Goal: Task Accomplishment & Management: Manage account settings

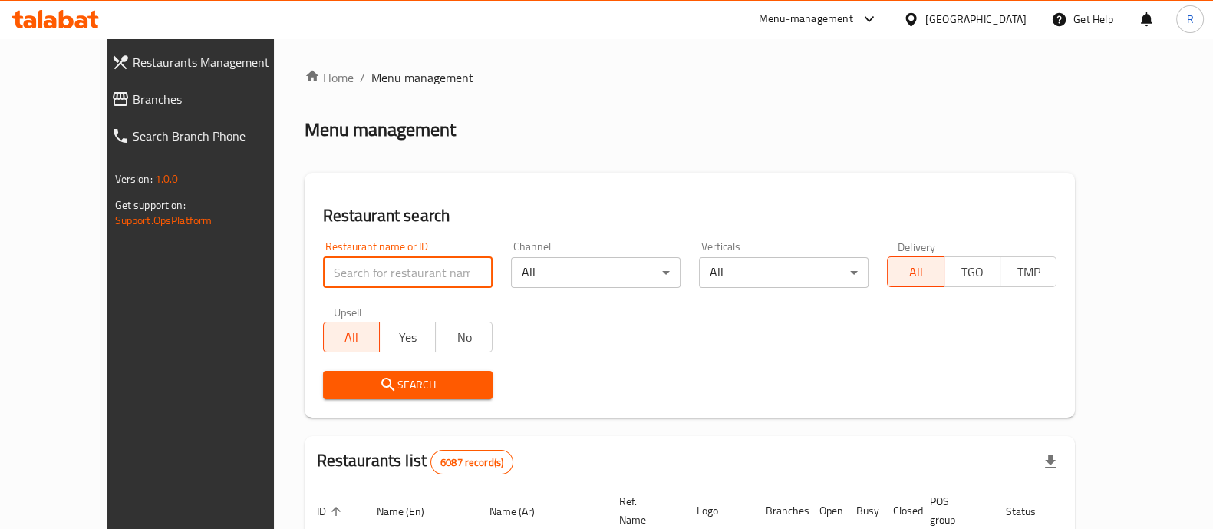
click at [394, 273] on input "search" at bounding box center [408, 272] width 170 height 31
type input "vicio cafe"
click at [375, 386] on span "Search" at bounding box center [407, 384] width 145 height 19
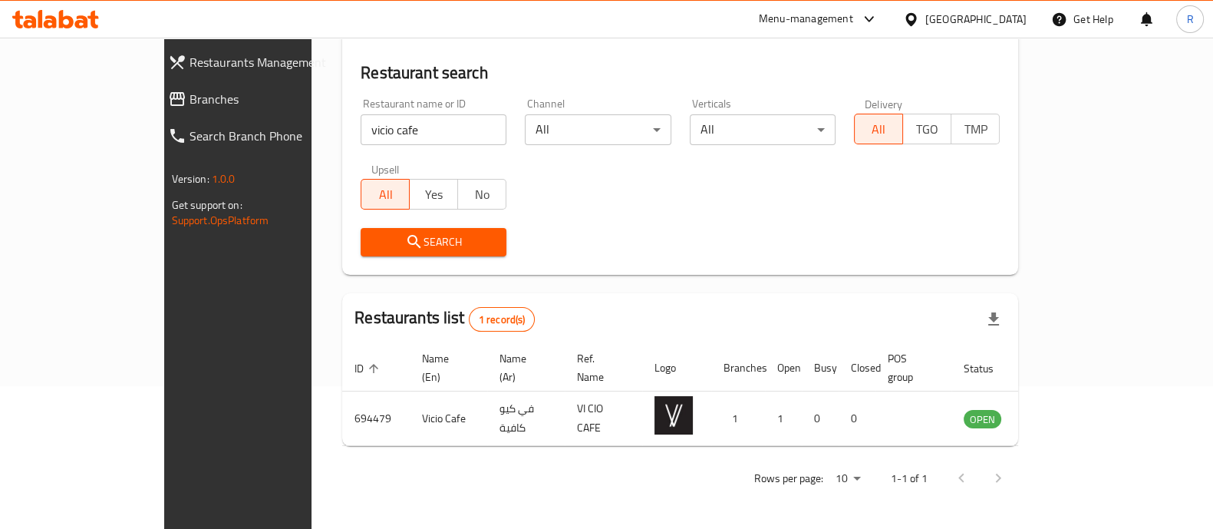
scroll to position [125, 0]
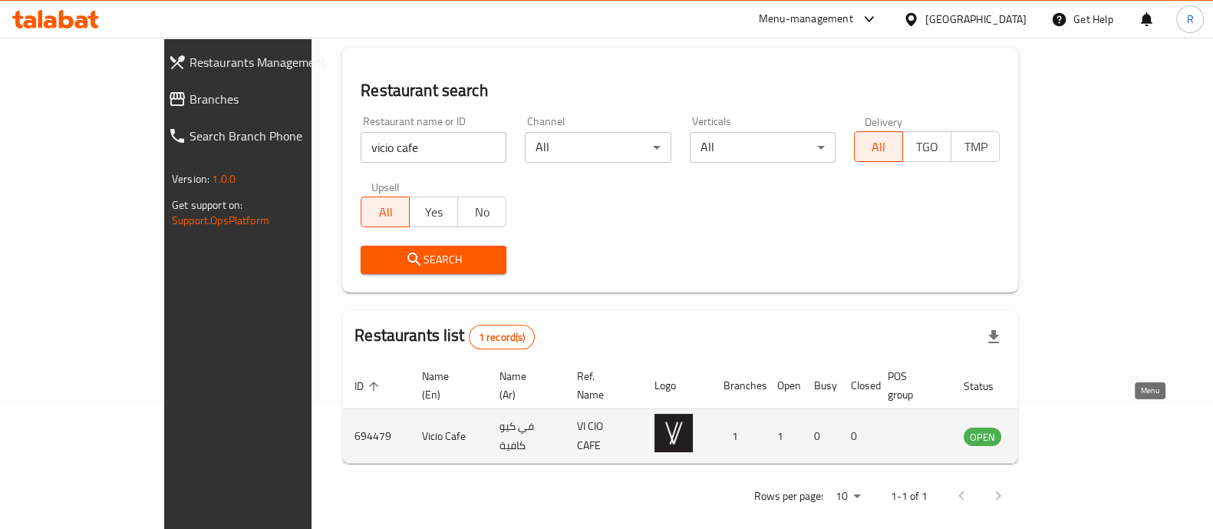
click at [1062, 431] on icon "enhanced table" at bounding box center [1053, 437] width 17 height 13
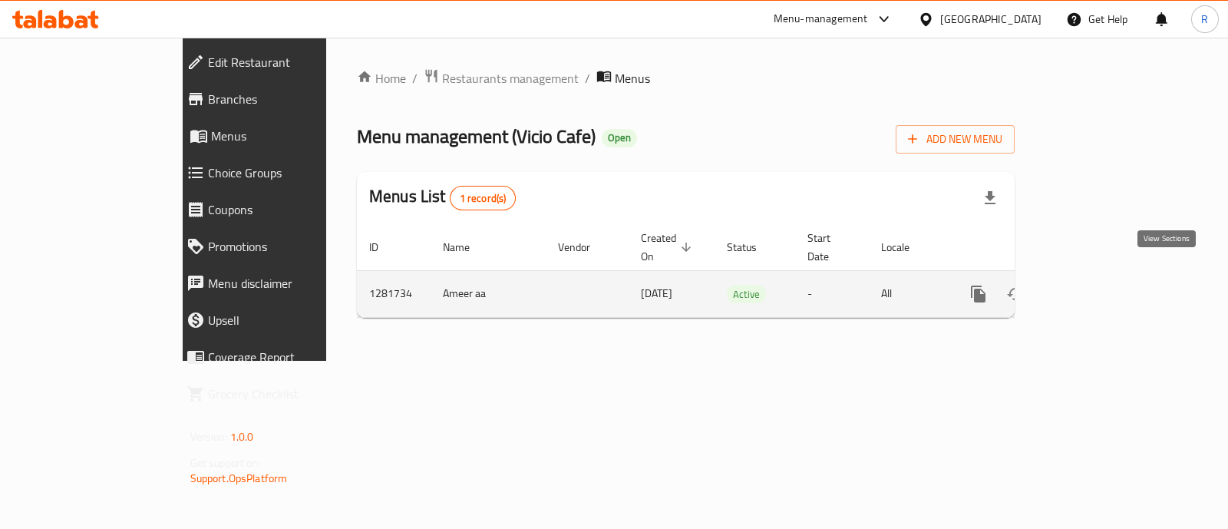
click at [1096, 287] on icon "enhanced table" at bounding box center [1089, 294] width 14 height 14
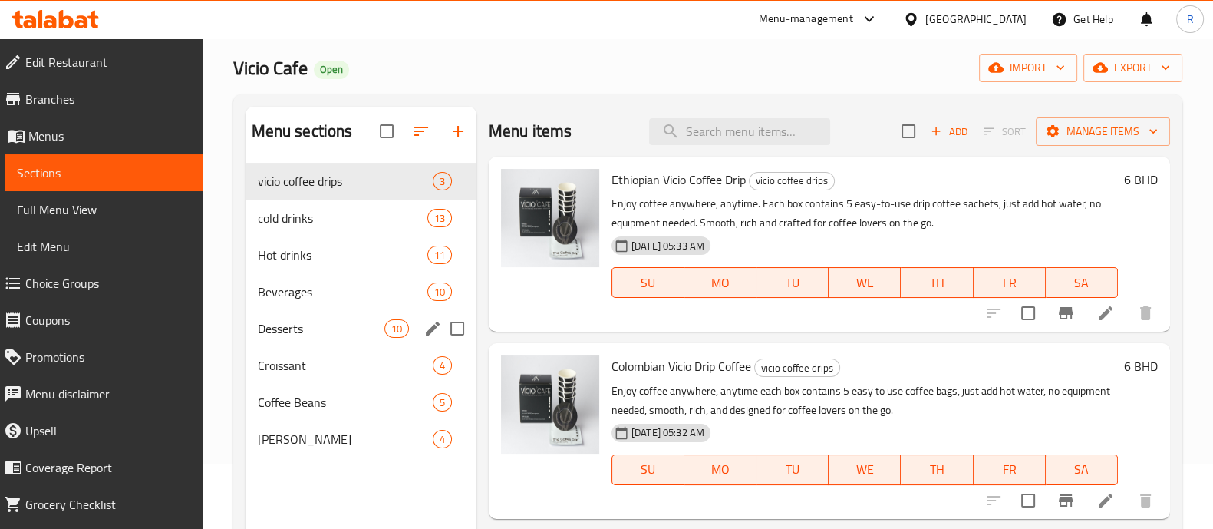
scroll to position [95, 0]
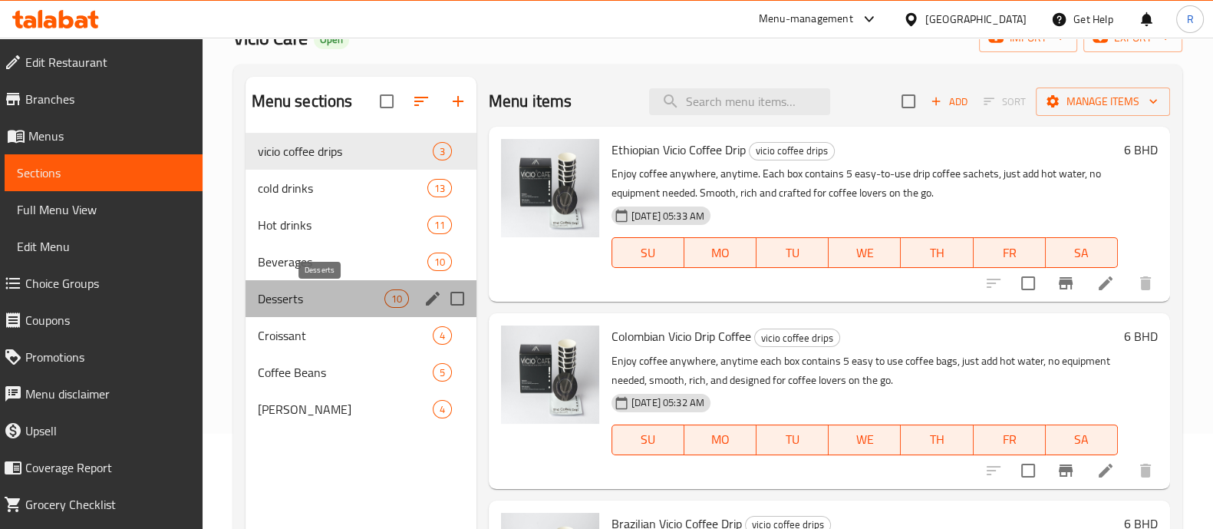
click at [311, 297] on span "Desserts" at bounding box center [321, 298] width 127 height 18
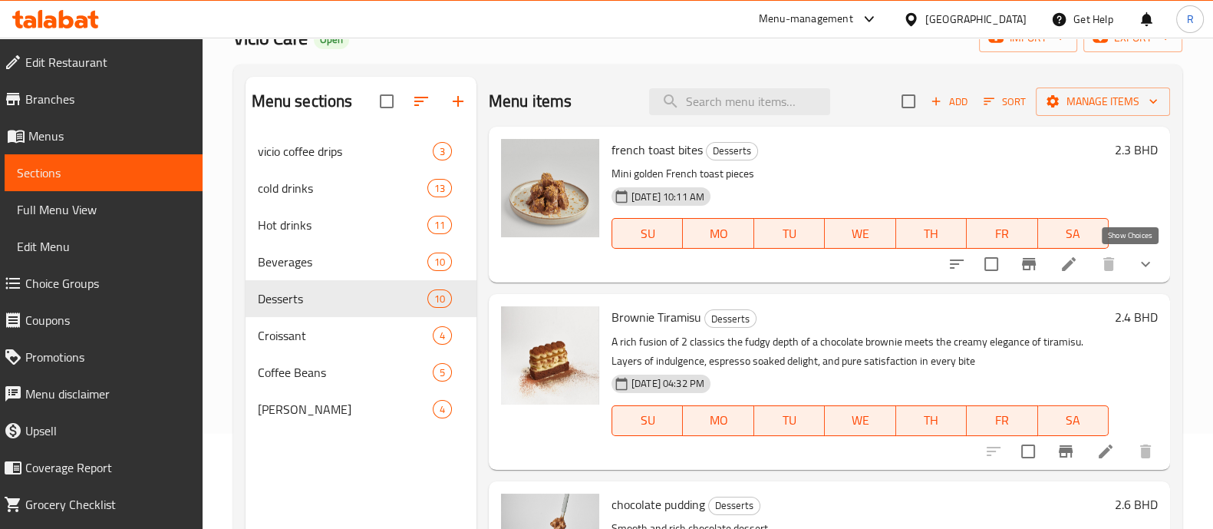
click at [1137, 265] on icon "show more" at bounding box center [1146, 264] width 18 height 18
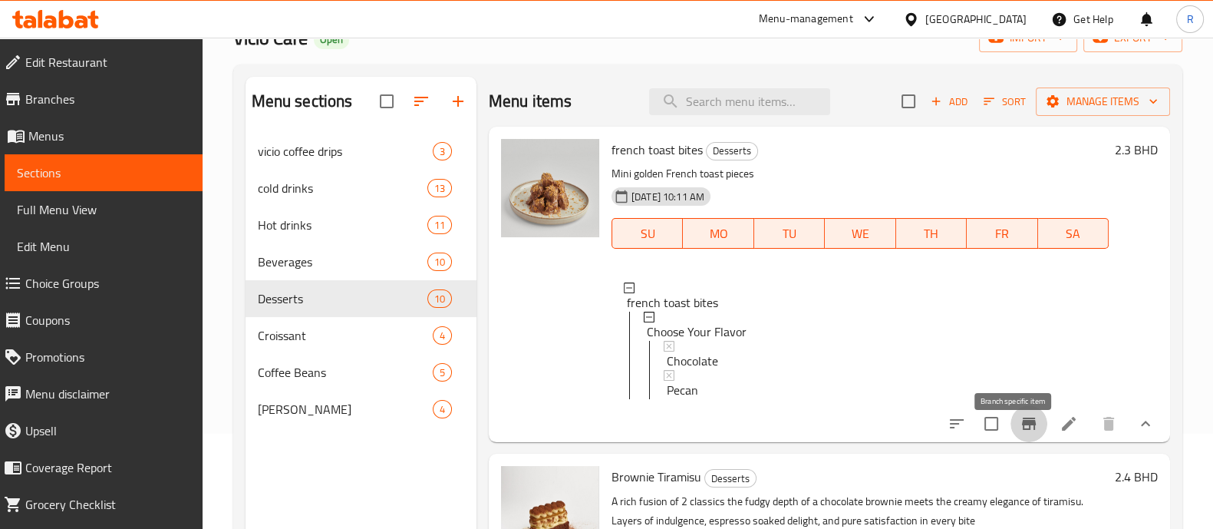
click at [1025, 439] on button "Branch-specific-item" at bounding box center [1029, 423] width 37 height 37
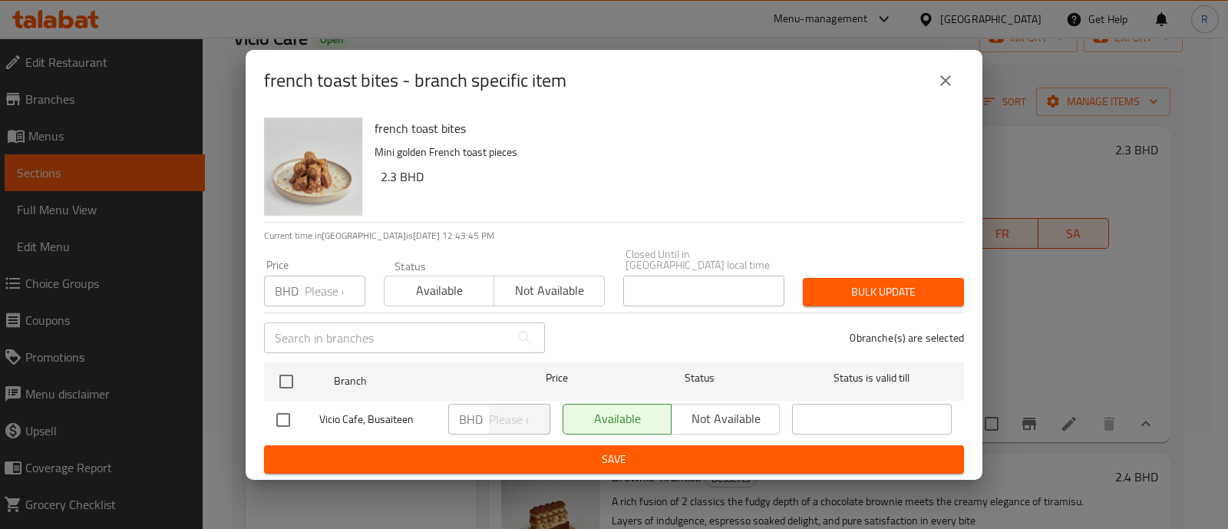
click at [953, 81] on icon "close" at bounding box center [945, 80] width 18 height 18
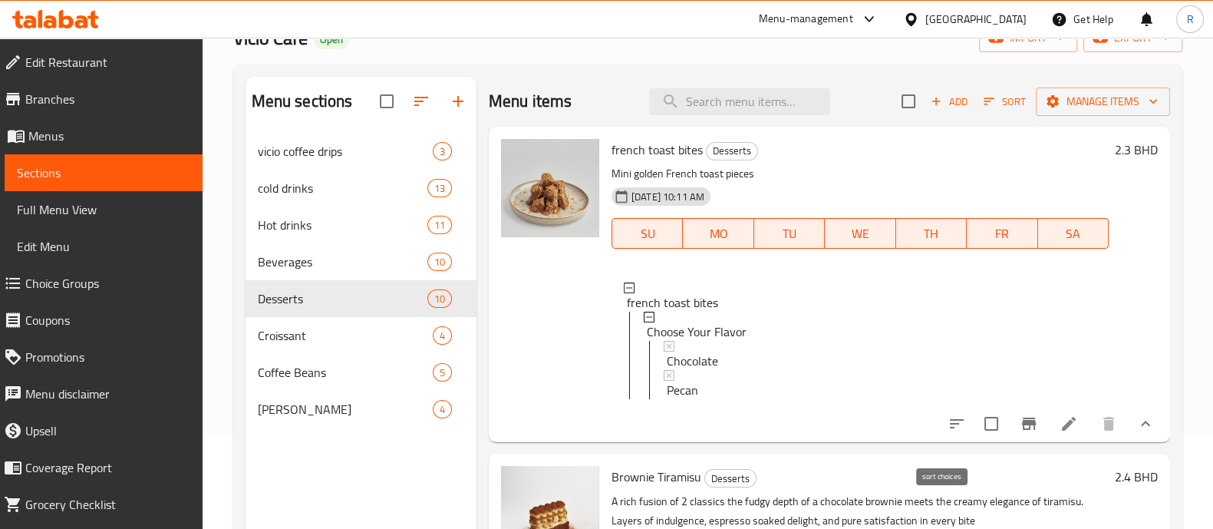
click at [950, 428] on icon "sort-choices" at bounding box center [957, 423] width 14 height 9
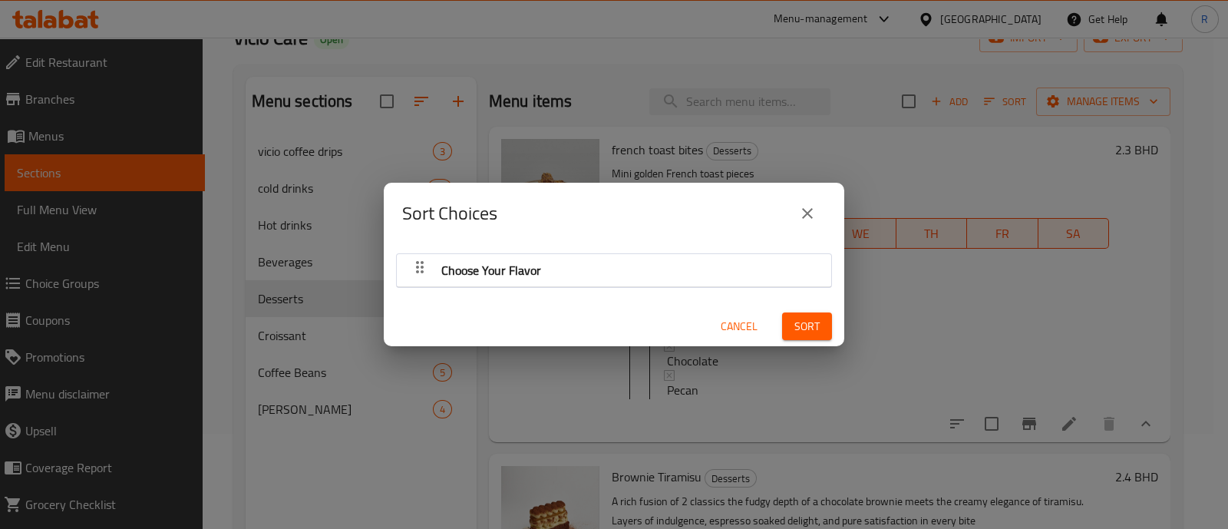
click at [806, 202] on button "close" at bounding box center [807, 213] width 37 height 37
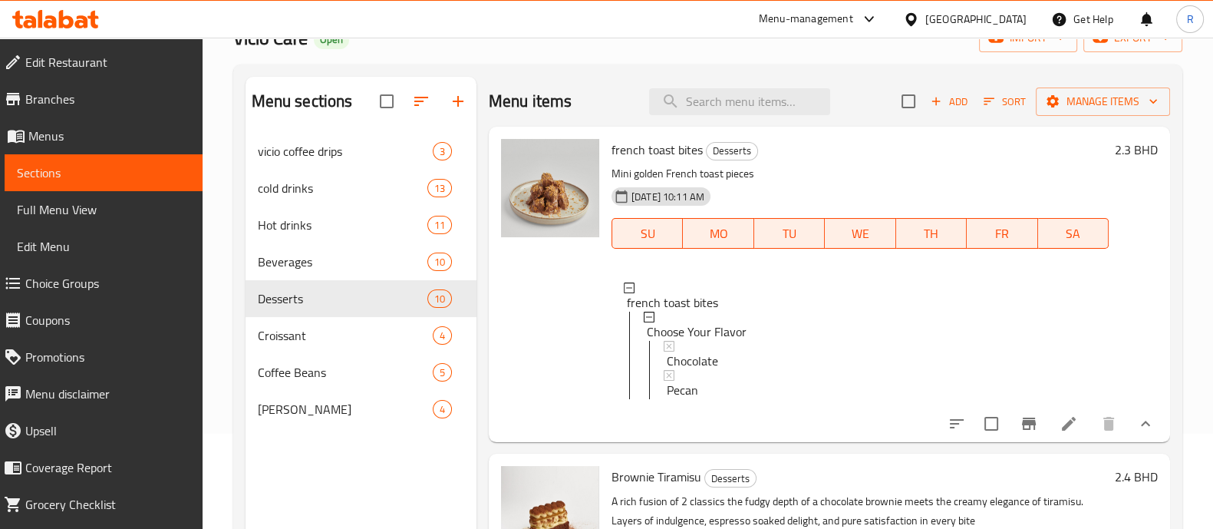
click at [1060, 433] on icon at bounding box center [1069, 423] width 18 height 18
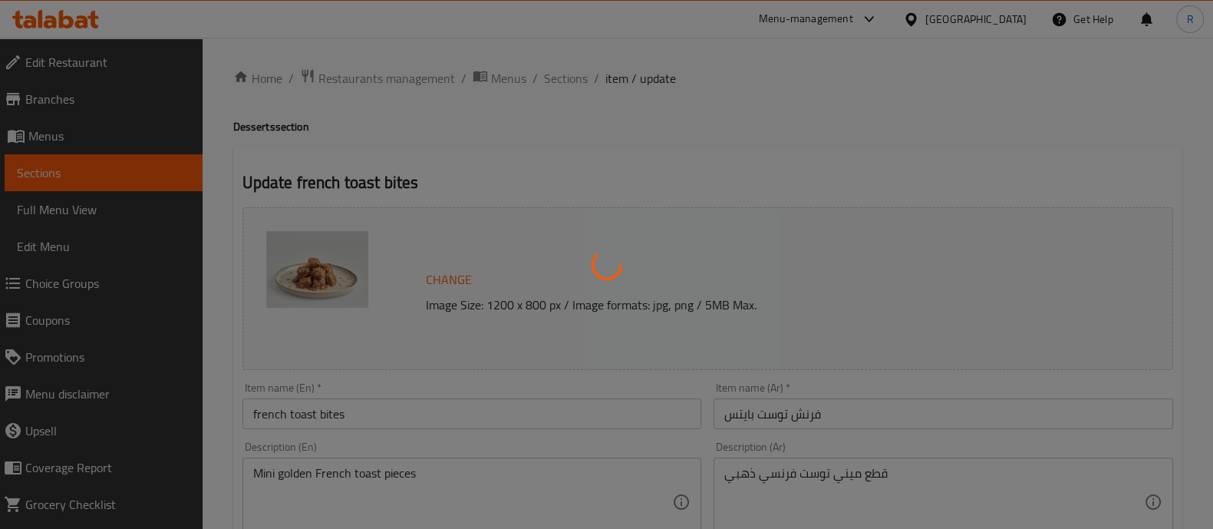
type input "اختر نكهتك"
type input "1"
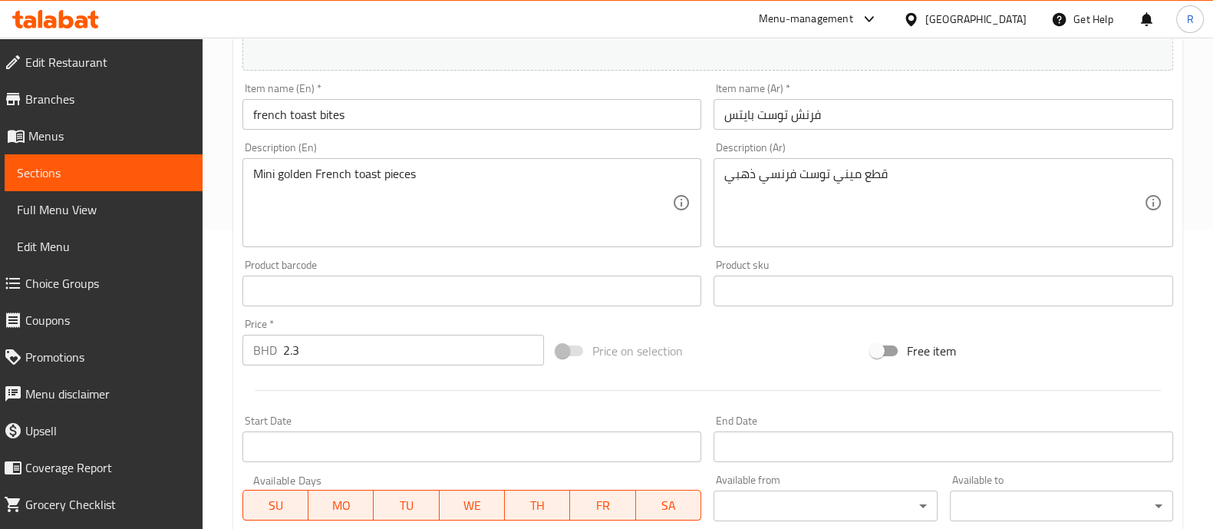
scroll to position [383, 0]
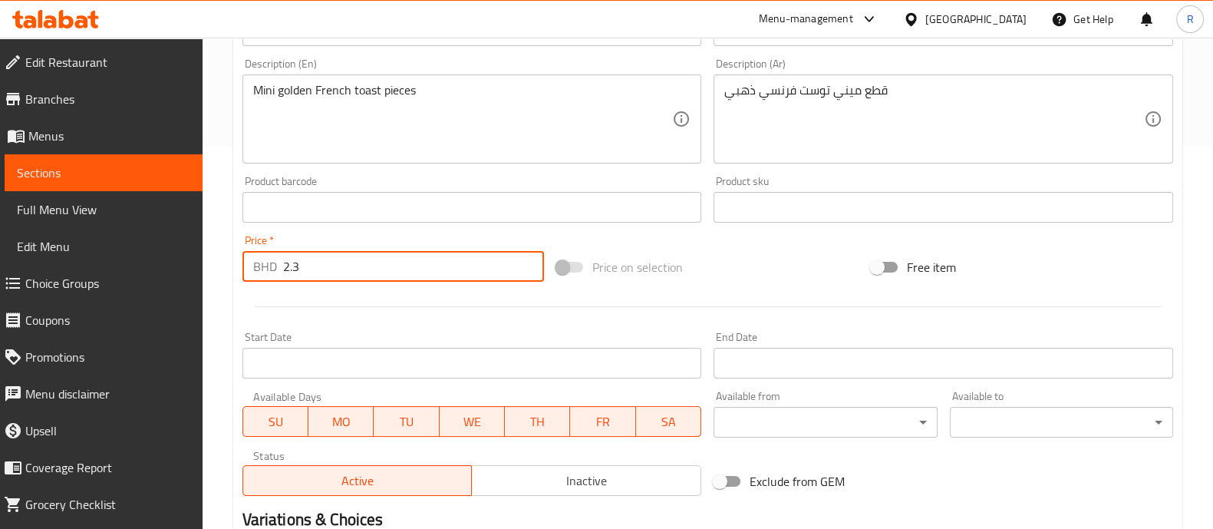
drag, startPoint x: 329, startPoint y: 261, endPoint x: 199, endPoint y: 252, distance: 130.8
click at [196, 266] on div "Edit Restaurant Branches Menus Sections Full Menu View Edit Menu Choice Groups …" at bounding box center [606, 202] width 1213 height 1094
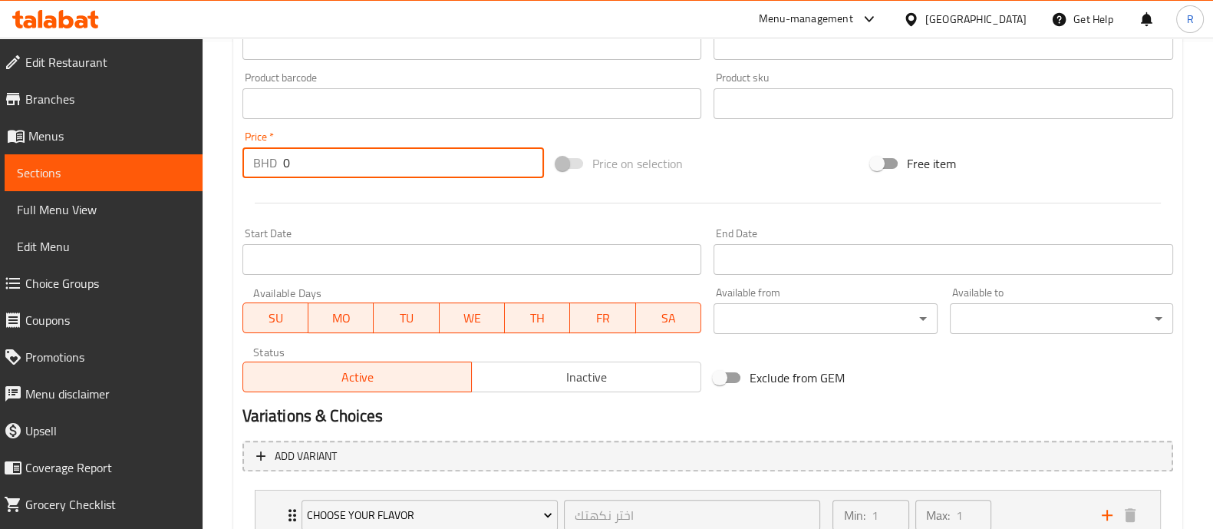
scroll to position [602, 0]
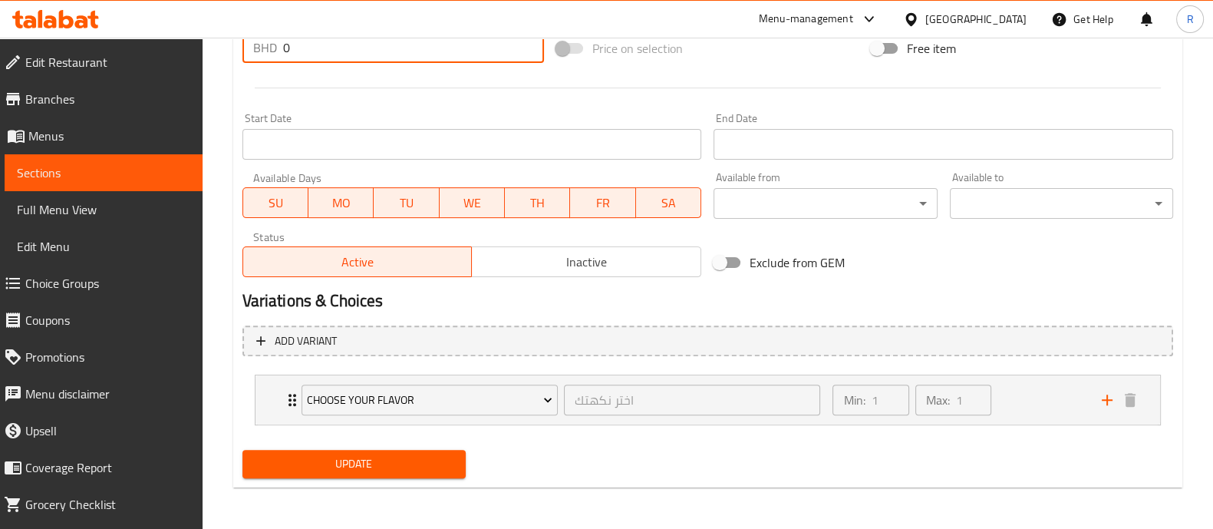
type input "0"
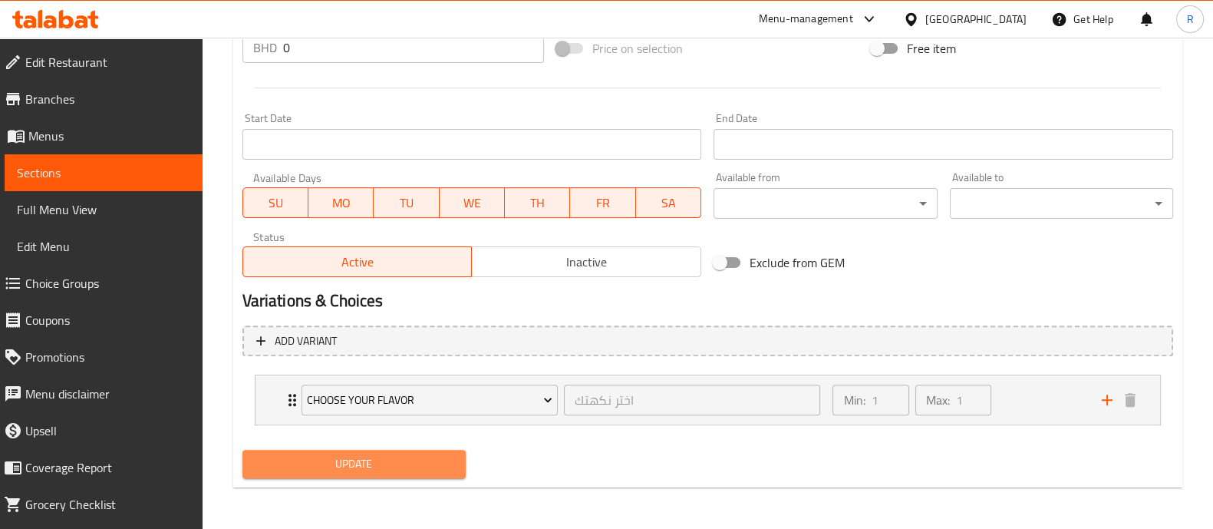
click at [351, 469] on span "Update" at bounding box center [354, 463] width 199 height 19
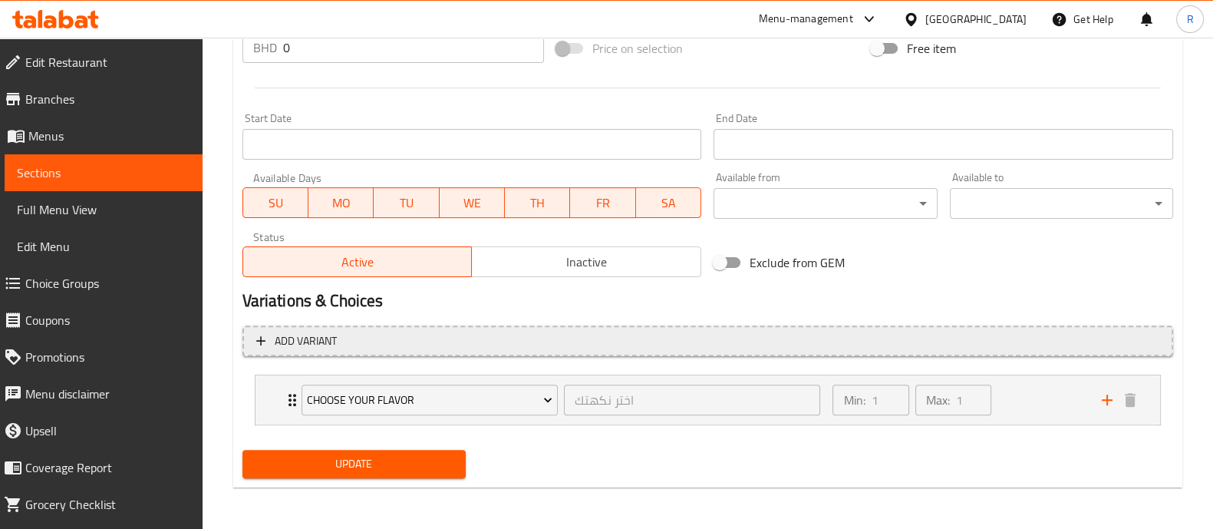
click at [484, 339] on span "Add variant" at bounding box center [707, 341] width 903 height 19
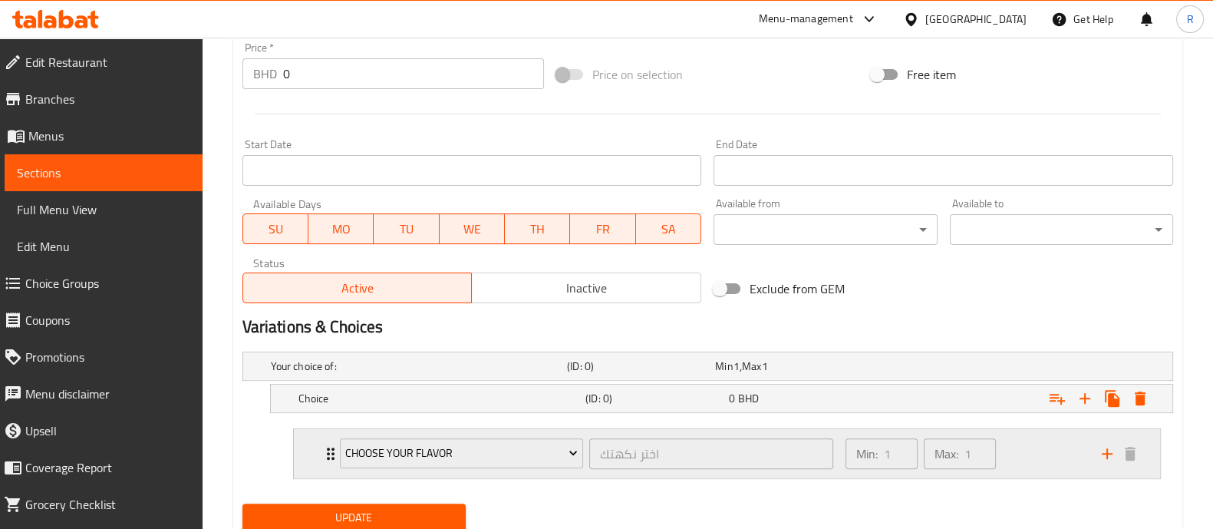
scroll to position [629, 0]
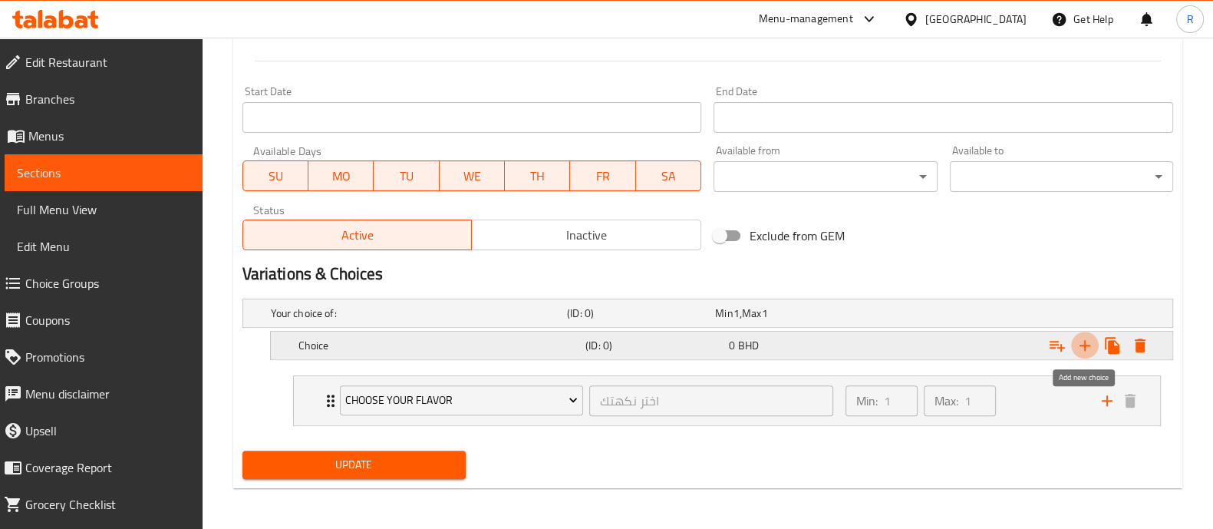
click at [1086, 345] on icon "Expand" at bounding box center [1085, 345] width 11 height 11
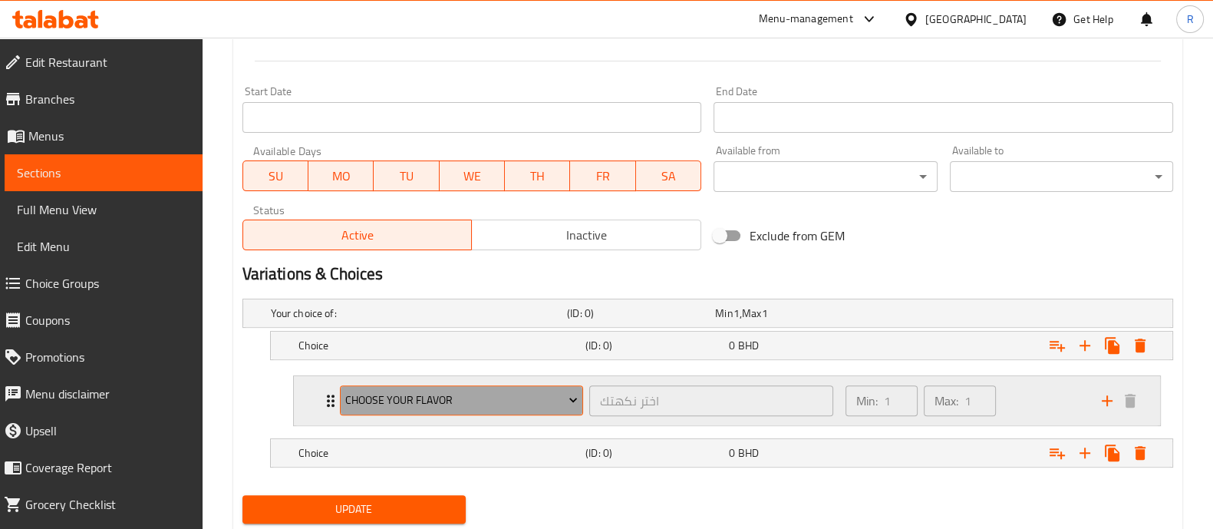
click at [487, 393] on span "Choose Your Flavor" at bounding box center [461, 400] width 233 height 19
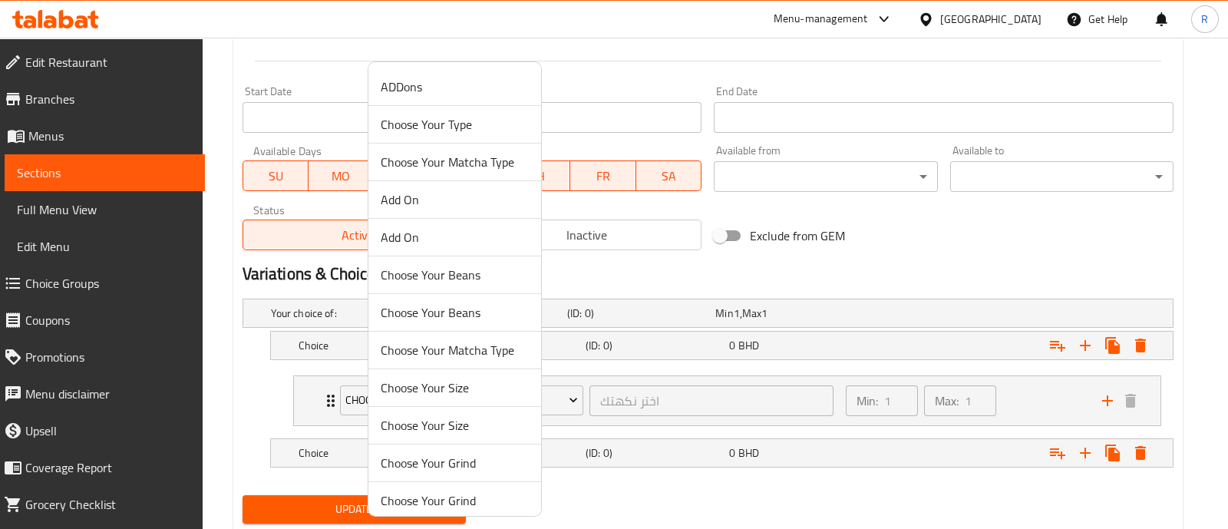
click at [901, 398] on div at bounding box center [614, 264] width 1228 height 529
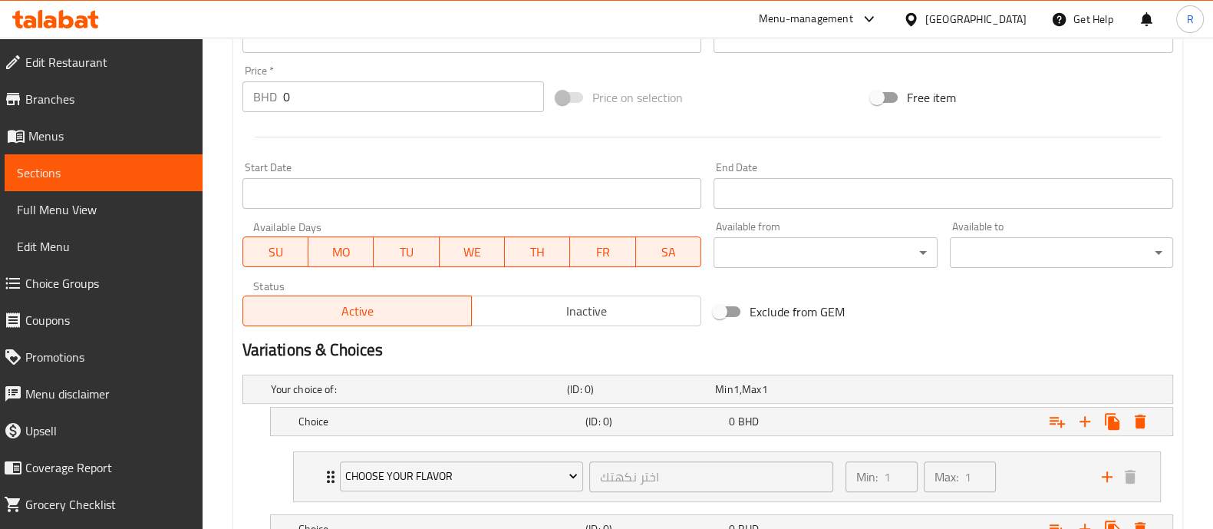
scroll to position [671, 0]
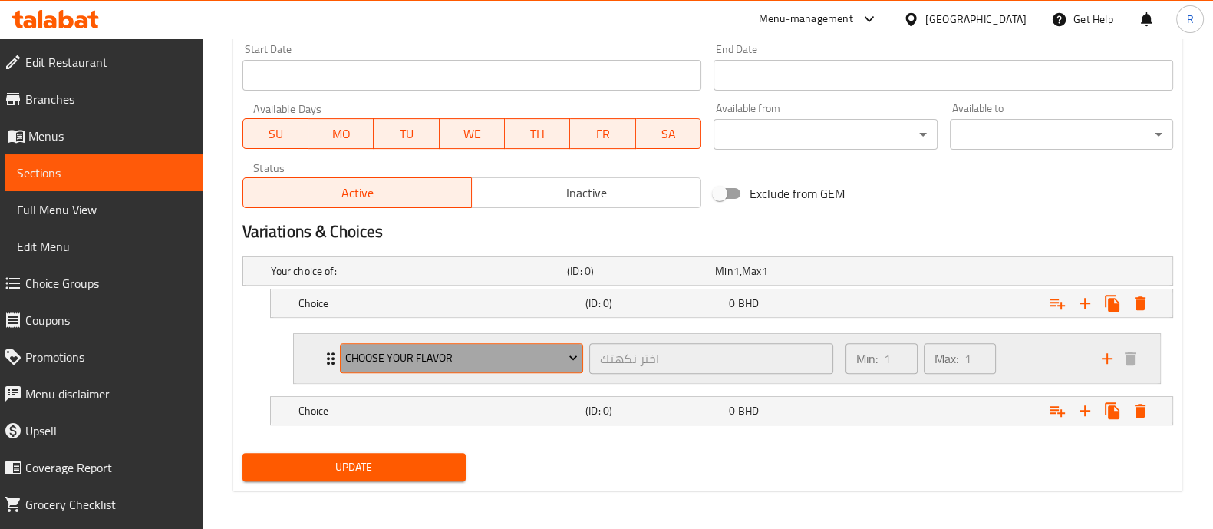
click at [566, 351] on icon "Expand" at bounding box center [573, 357] width 15 height 15
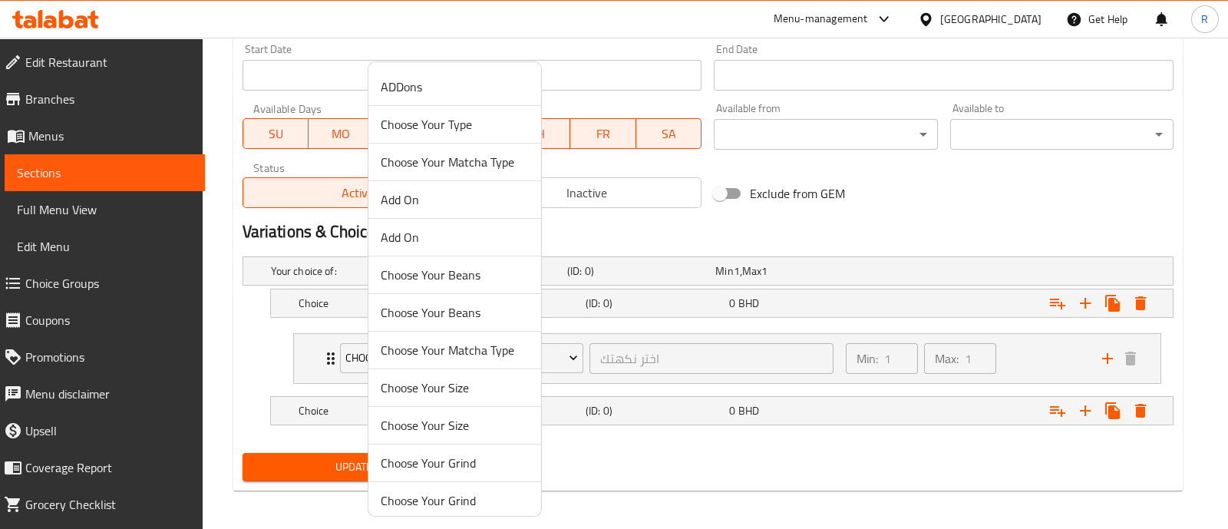
click at [663, 211] on div at bounding box center [614, 264] width 1228 height 529
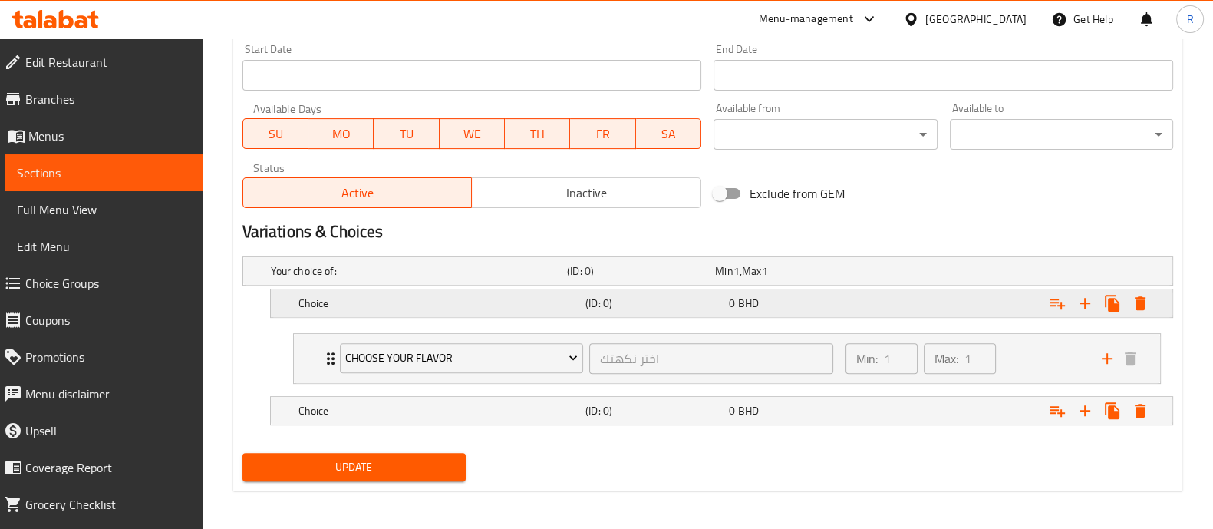
click at [572, 297] on h5 "Choice" at bounding box center [439, 302] width 281 height 15
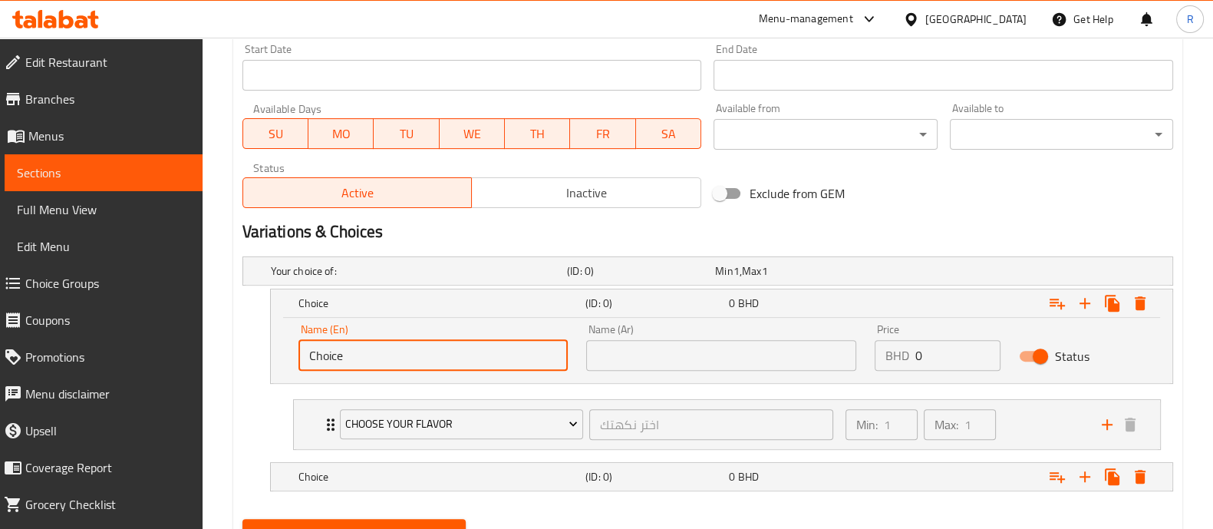
click at [436, 355] on input "Choice" at bounding box center [434, 355] width 270 height 31
type input "C"
type input "Chocolate"
click at [709, 360] on input "text" at bounding box center [721, 355] width 270 height 31
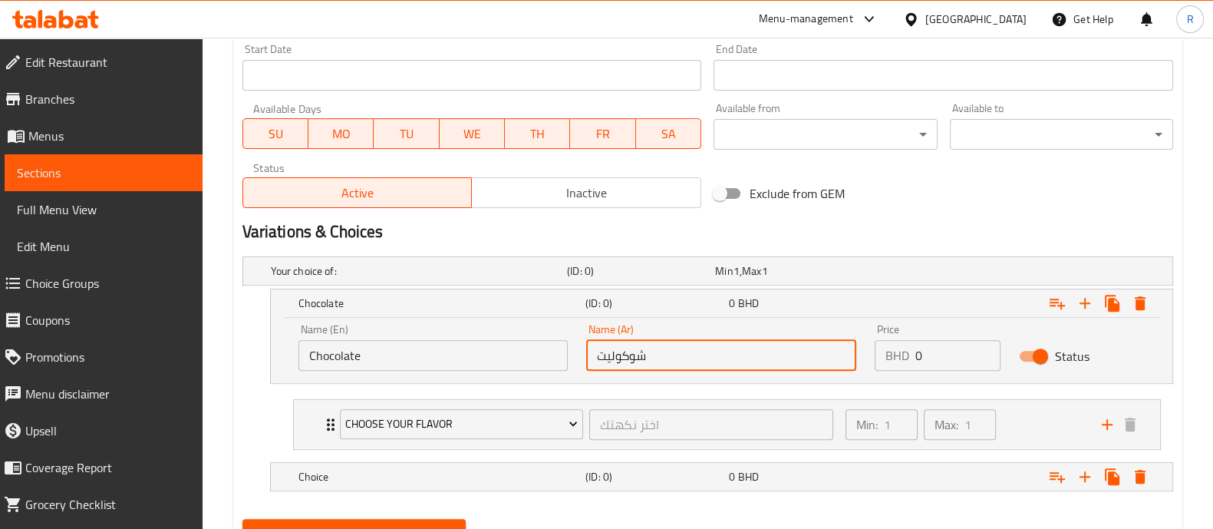
type input "شوكوليت"
click at [941, 350] on input "0" at bounding box center [958, 355] width 85 height 31
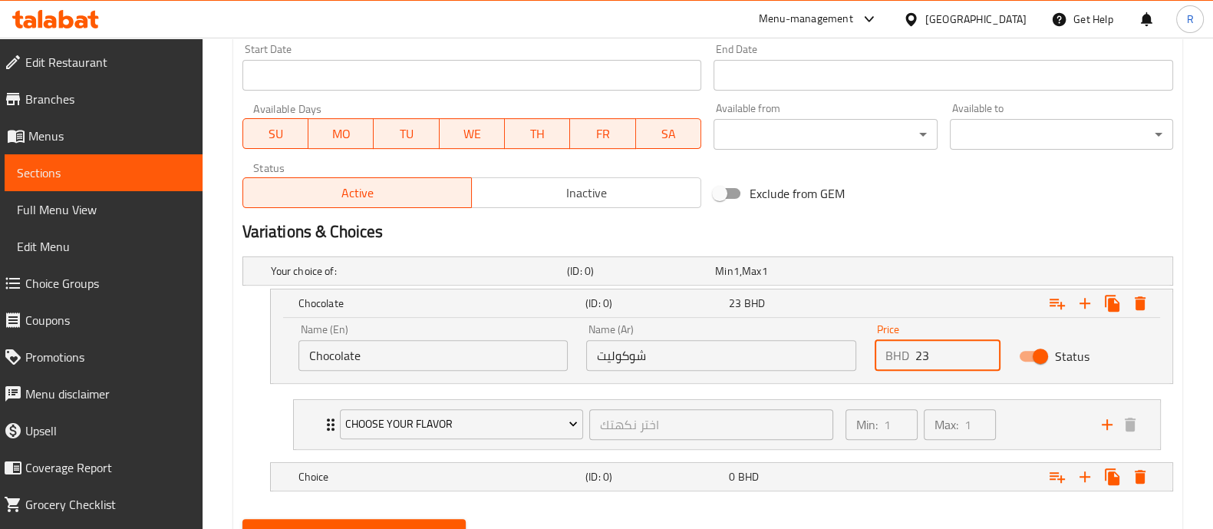
click at [1040, 389] on nav "Choose Your Flavor اختر نكهتك ​ Min: 1 ​ Max: 1 ​ Chocolate (ID: 2337228600) 2.…" at bounding box center [708, 424] width 931 height 75
click at [938, 351] on input "23" at bounding box center [958, 355] width 85 height 31
click at [984, 347] on input "3" at bounding box center [958, 355] width 85 height 31
click at [982, 359] on input "2" at bounding box center [958, 355] width 85 height 31
type input "2"
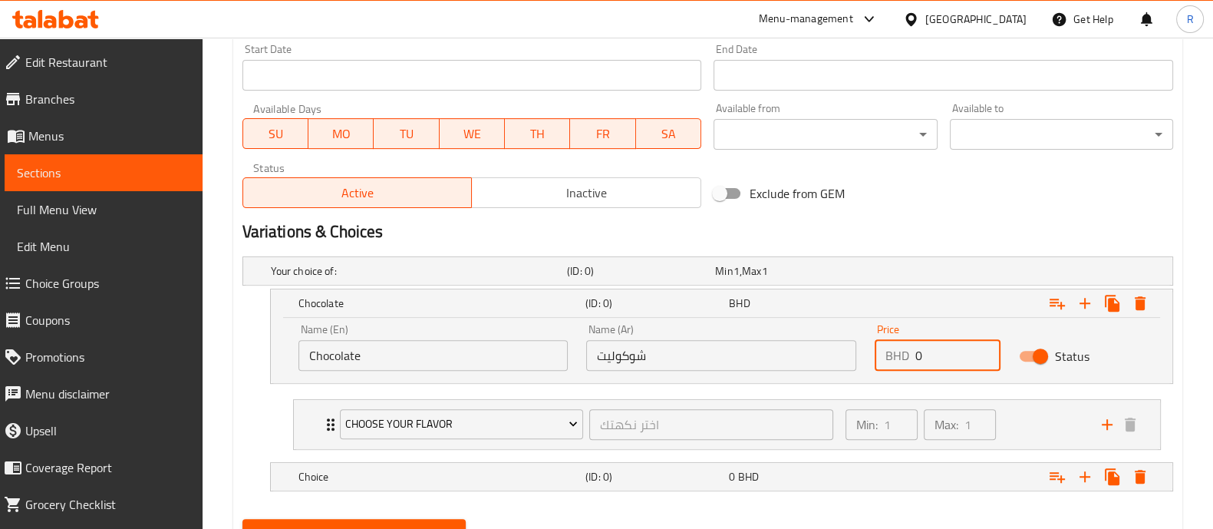
click at [985, 361] on input "0" at bounding box center [958, 355] width 85 height 31
click at [985, 342] on input "1" at bounding box center [958, 355] width 85 height 31
click at [985, 346] on input "2" at bounding box center [958, 355] width 85 height 31
click at [985, 346] on input "3" at bounding box center [958, 355] width 85 height 31
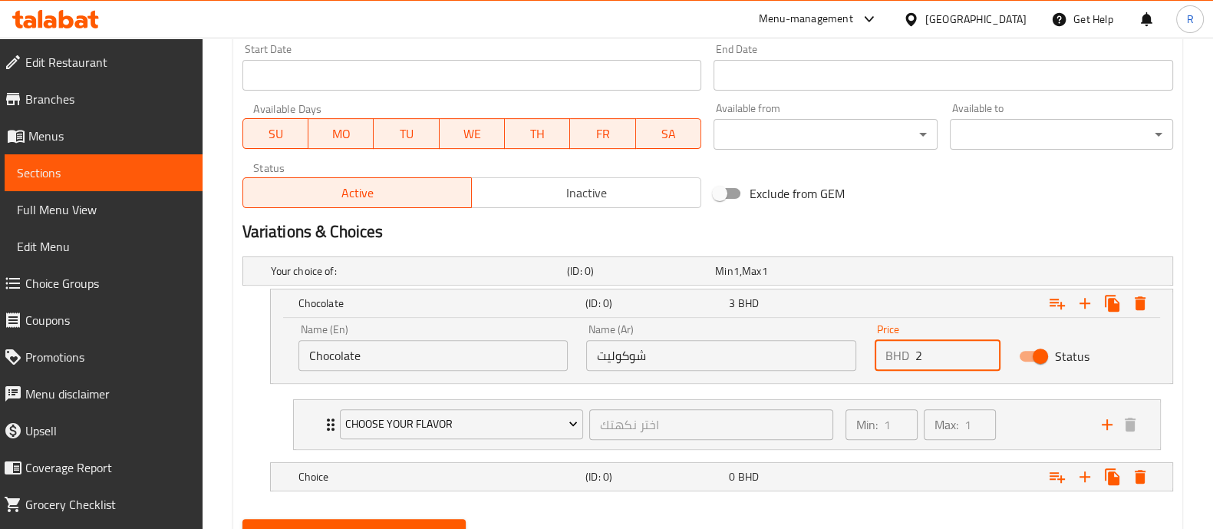
type input "2"
click at [984, 357] on input "2" at bounding box center [958, 355] width 85 height 31
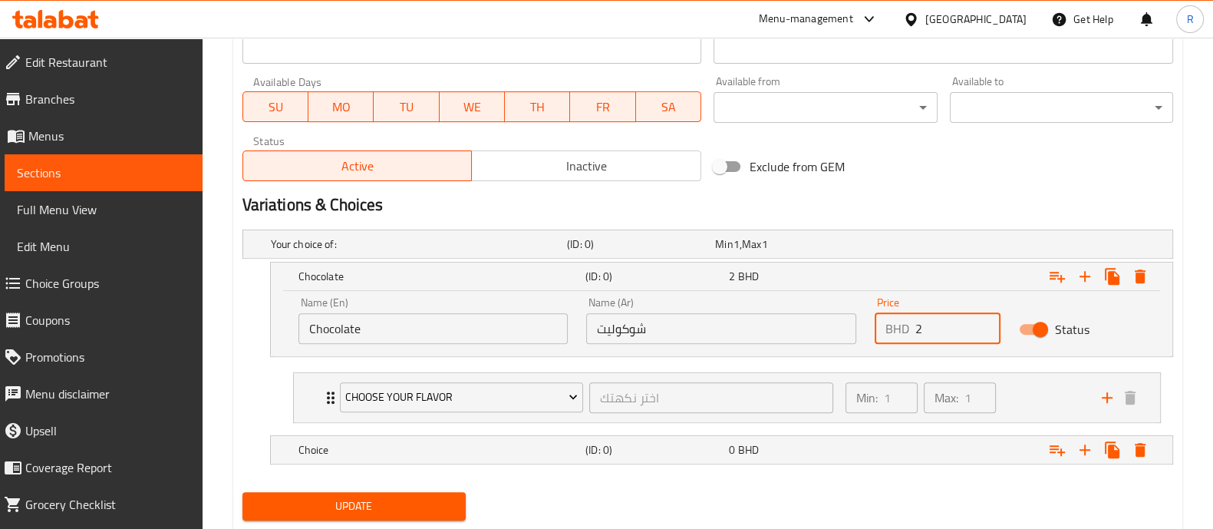
scroll to position [739, 0]
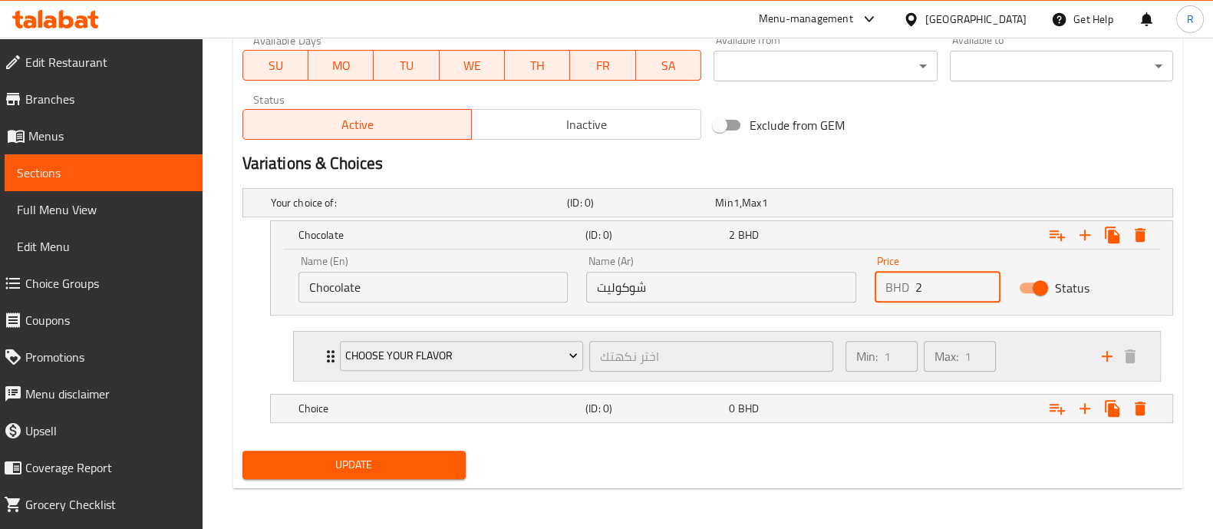
click at [329, 355] on icon "Expand" at bounding box center [331, 356] width 8 height 12
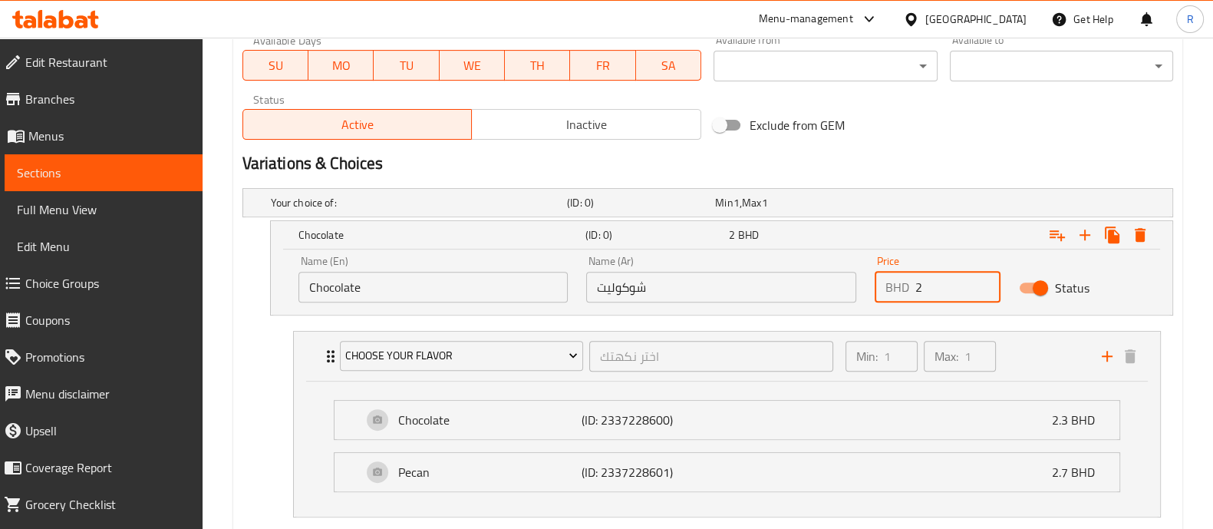
click at [946, 290] on input "2" at bounding box center [958, 287] width 85 height 31
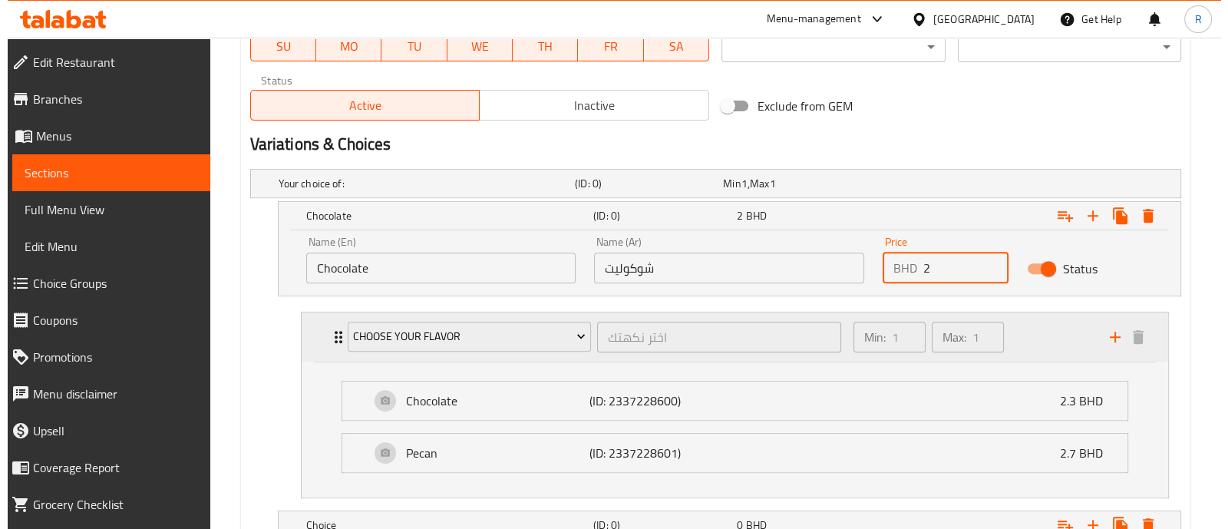
scroll to position [764, 0]
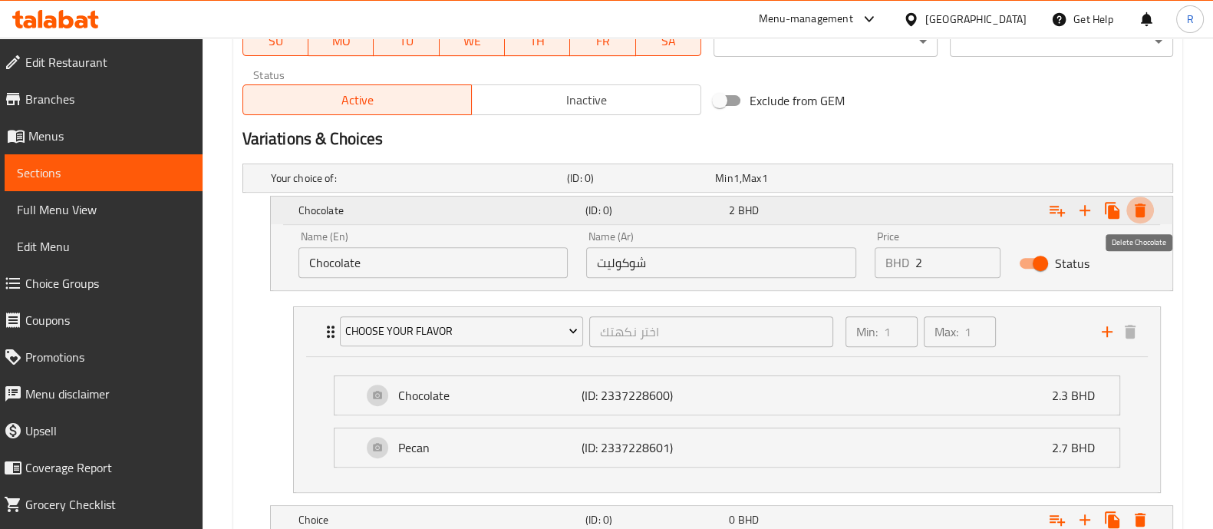
click at [1138, 203] on icon "Expand" at bounding box center [1140, 210] width 11 height 14
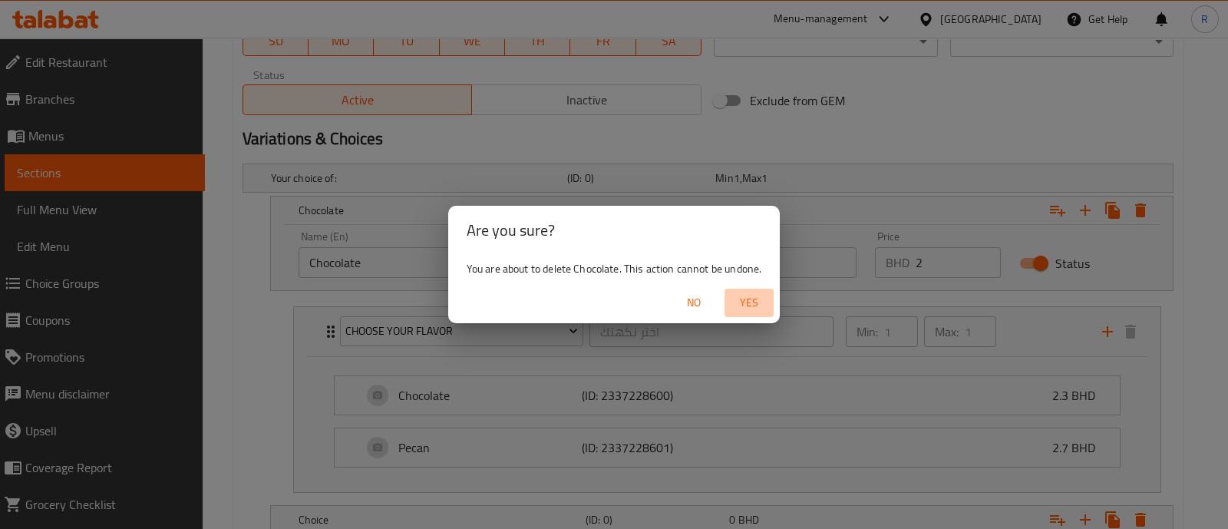
click at [754, 307] on span "Yes" at bounding box center [749, 302] width 37 height 19
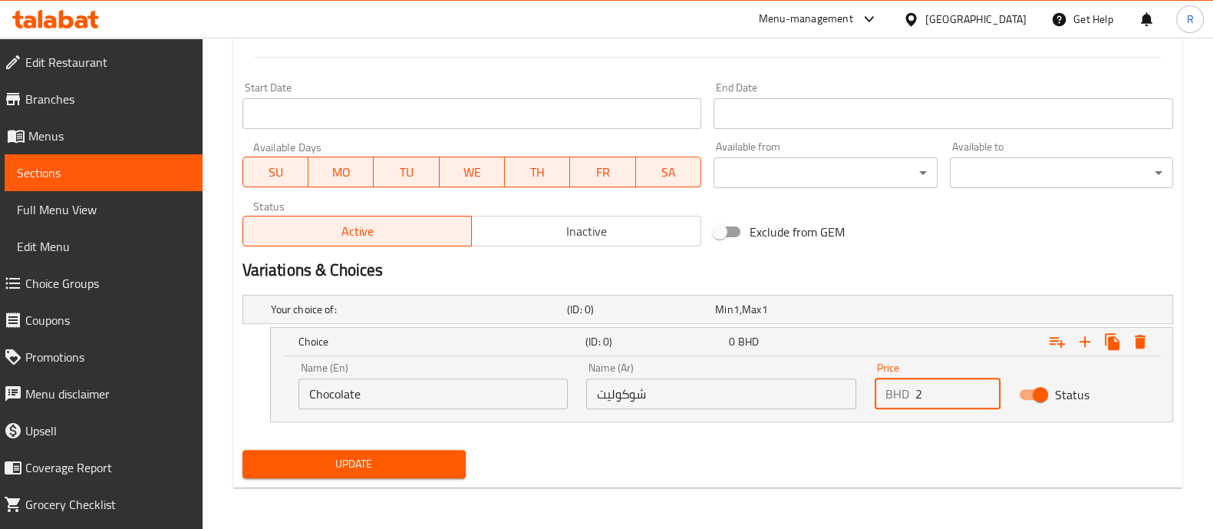
click at [947, 382] on input "2" at bounding box center [958, 393] width 85 height 31
click at [1142, 339] on icon "Expand" at bounding box center [1140, 342] width 11 height 14
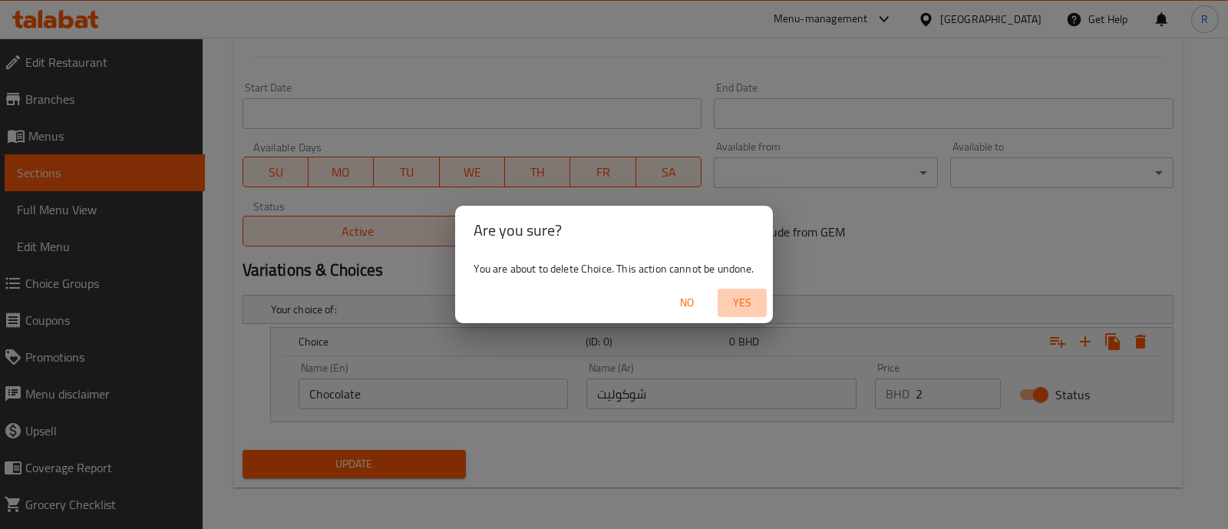
click at [740, 312] on button "Yes" at bounding box center [742, 303] width 49 height 28
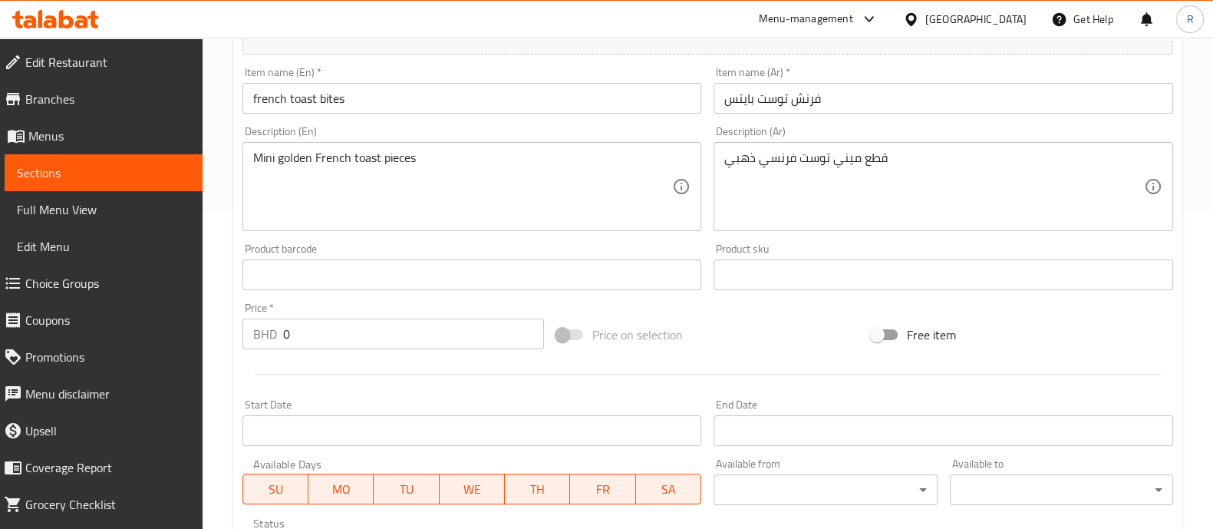
scroll to position [576, 0]
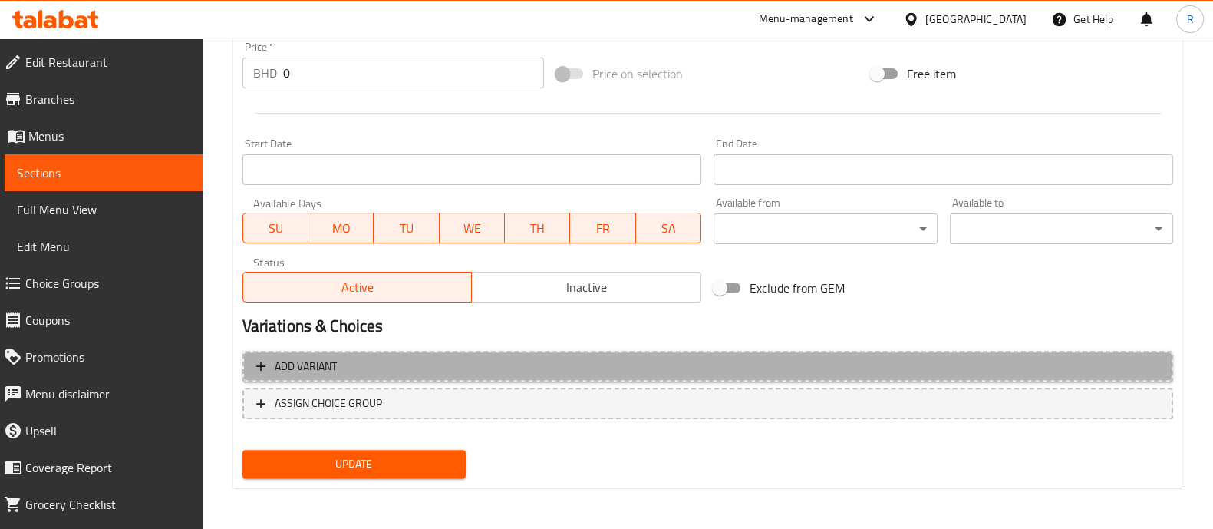
click at [427, 369] on span "Add variant" at bounding box center [707, 366] width 903 height 19
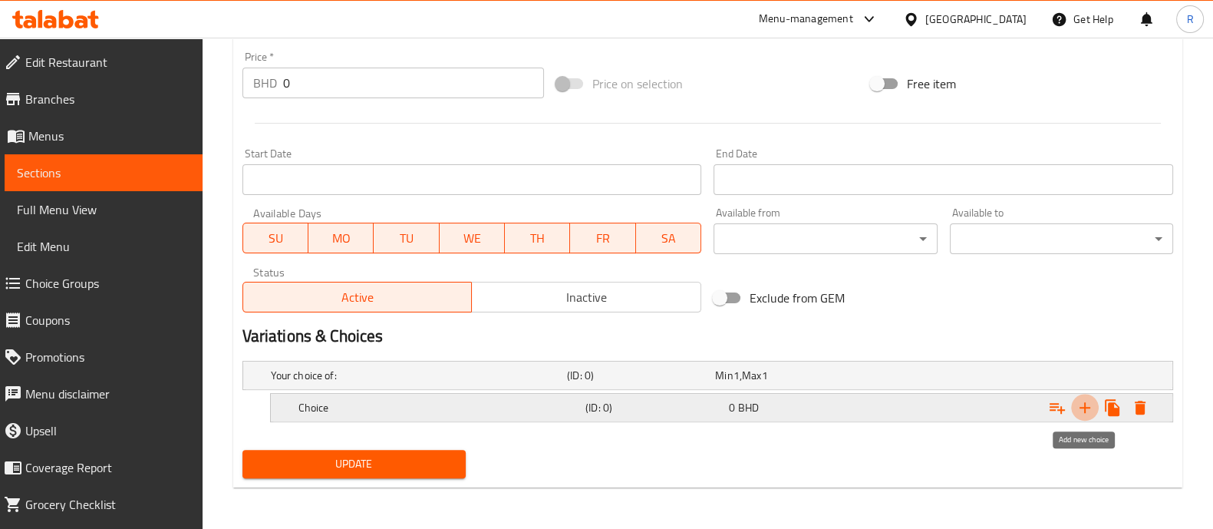
click at [1087, 401] on icon "Expand" at bounding box center [1085, 407] width 18 height 18
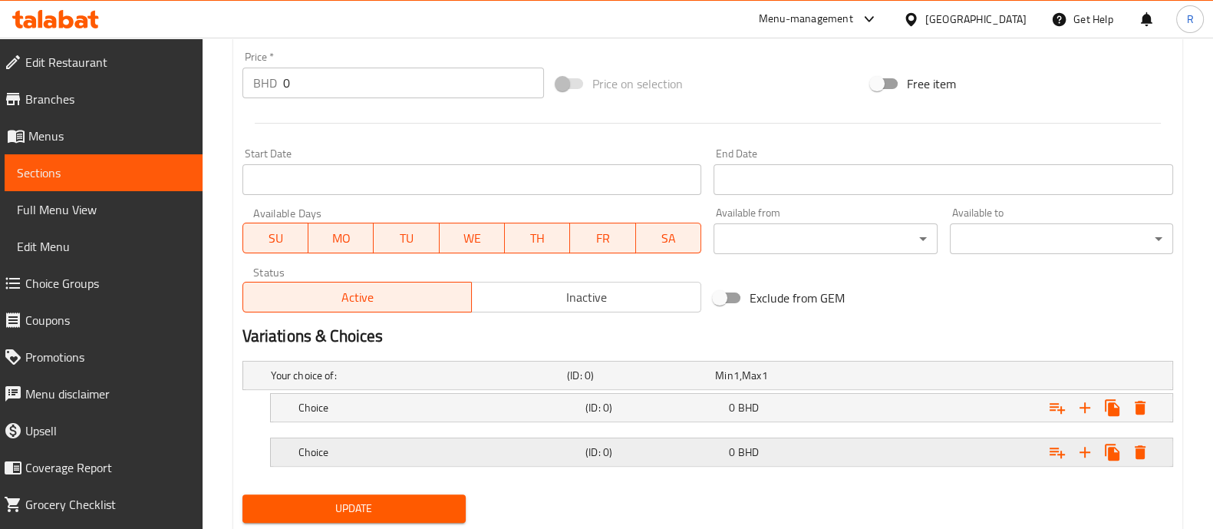
click at [865, 444] on div "0 BHD" at bounding box center [797, 451] width 137 height 15
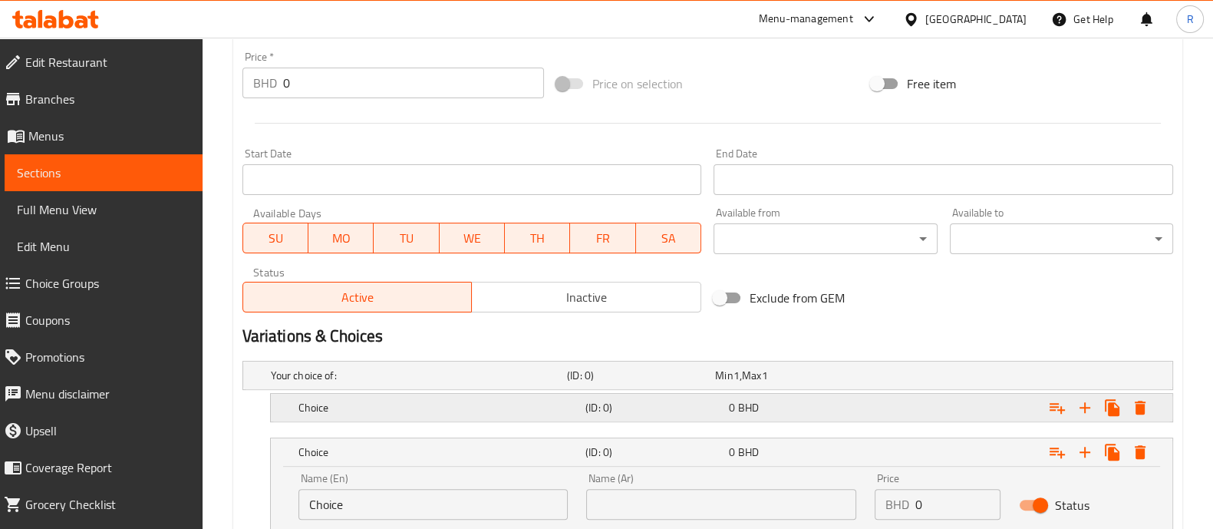
click at [840, 400] on div "0 BHD" at bounding box center [797, 407] width 137 height 15
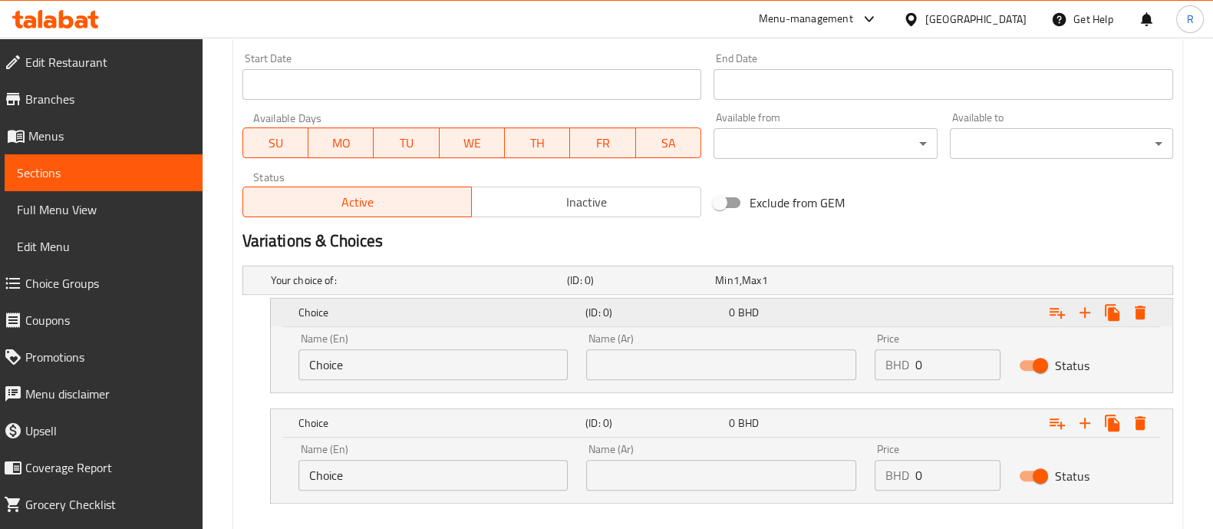
scroll to position [687, 0]
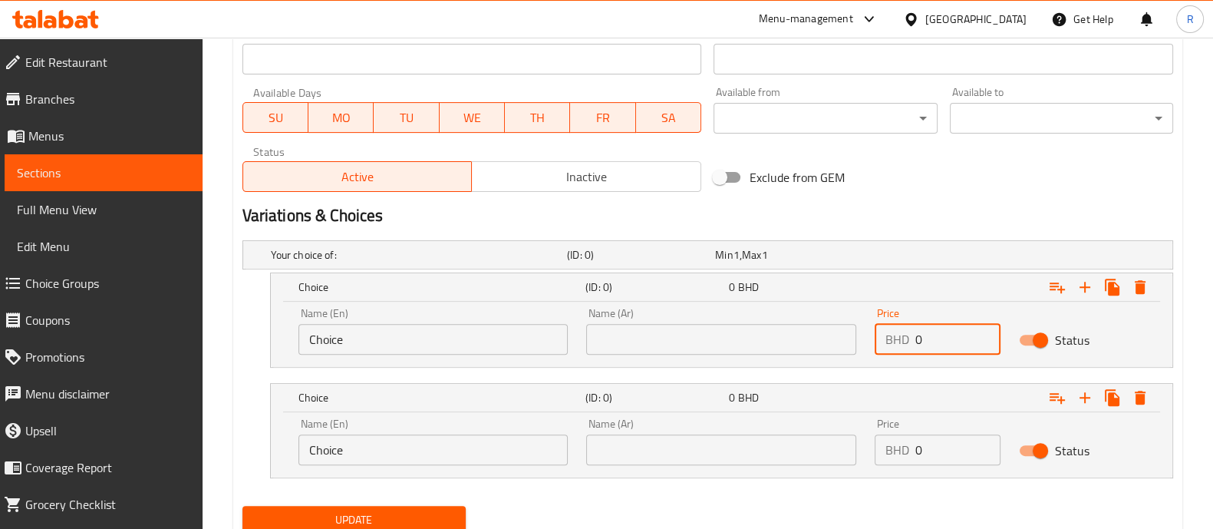
drag, startPoint x: 947, startPoint y: 351, endPoint x: 866, endPoint y: 347, distance: 81.4
click at [866, 347] on div "Price BHD 0 Price" at bounding box center [938, 331] width 144 height 65
type input "2.3"
click at [503, 351] on input "Choice" at bounding box center [434, 339] width 270 height 31
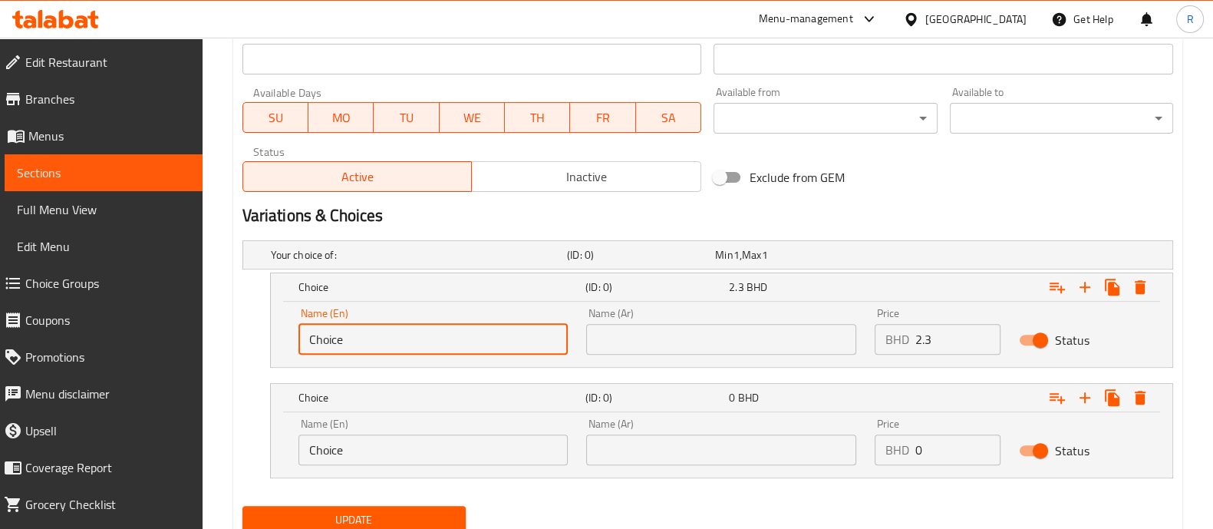
click at [503, 351] on input "Choice" at bounding box center [434, 339] width 270 height 31
type input "c"
type input "Chocolate"
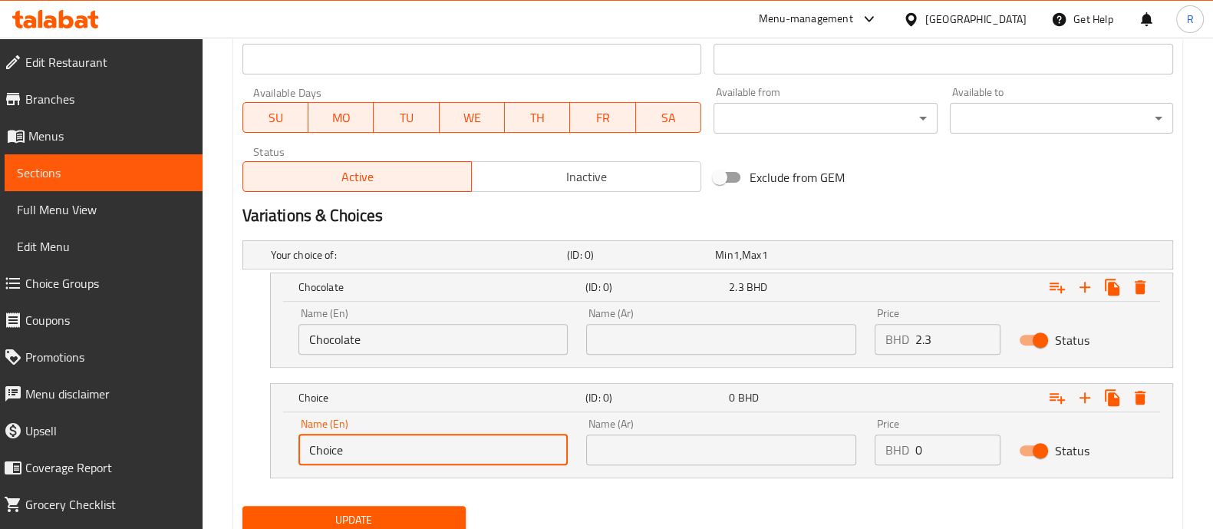
click at [493, 447] on input "Choice" at bounding box center [434, 449] width 270 height 31
type input "Pecan"
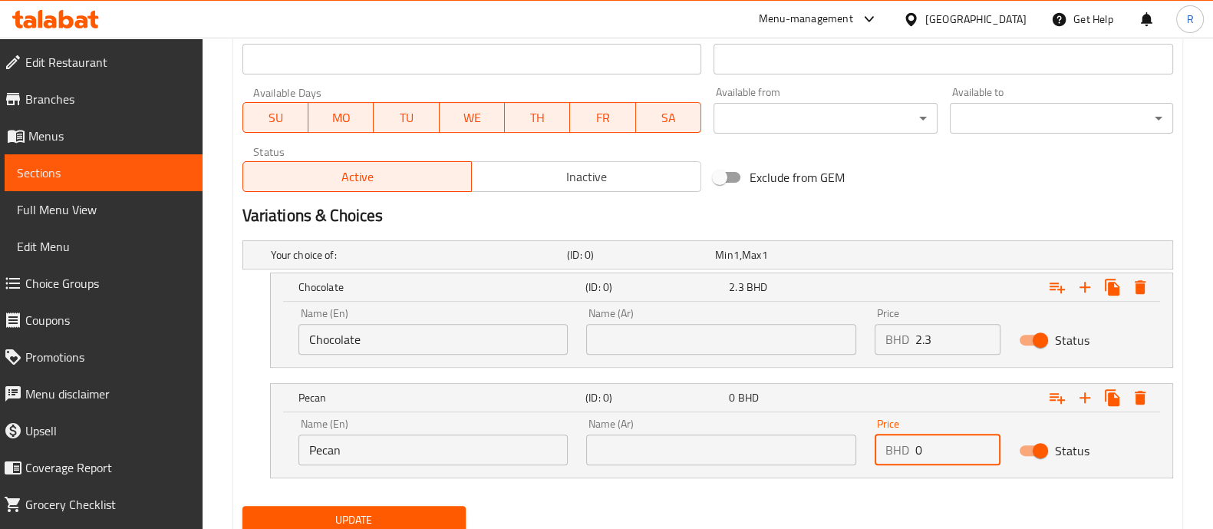
click at [935, 449] on input "0" at bounding box center [958, 449] width 85 height 31
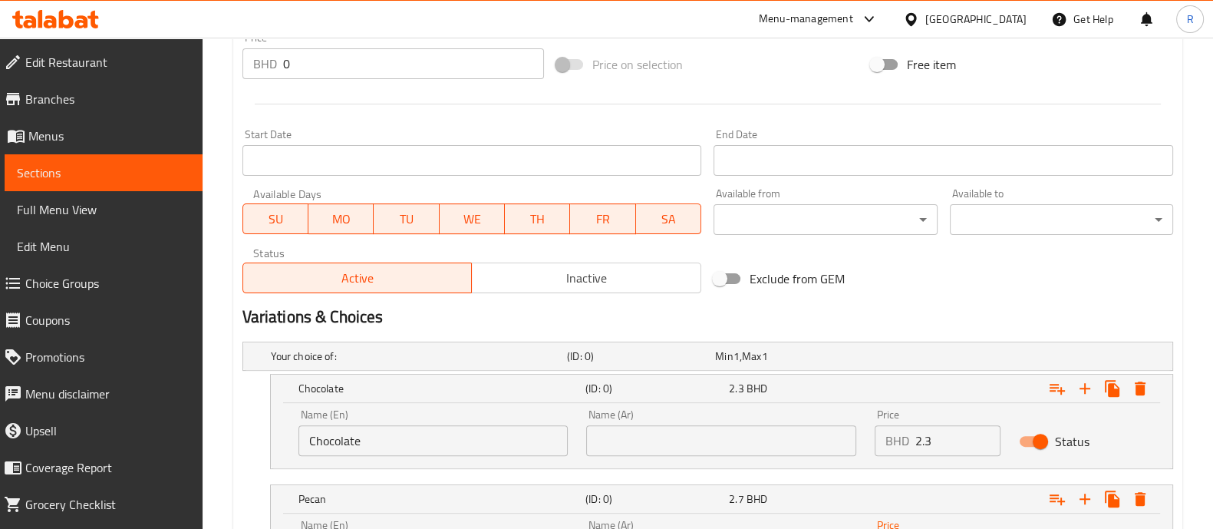
type input "2.7"
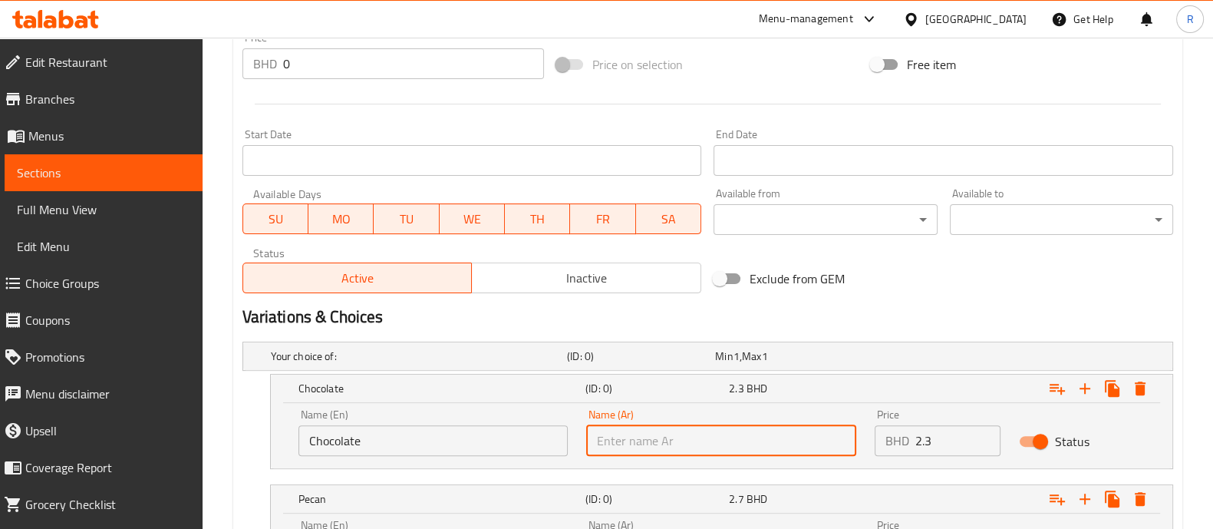
click at [771, 429] on input "text" at bounding box center [721, 440] width 270 height 31
click at [771, 438] on input "text" at bounding box center [721, 440] width 270 height 31
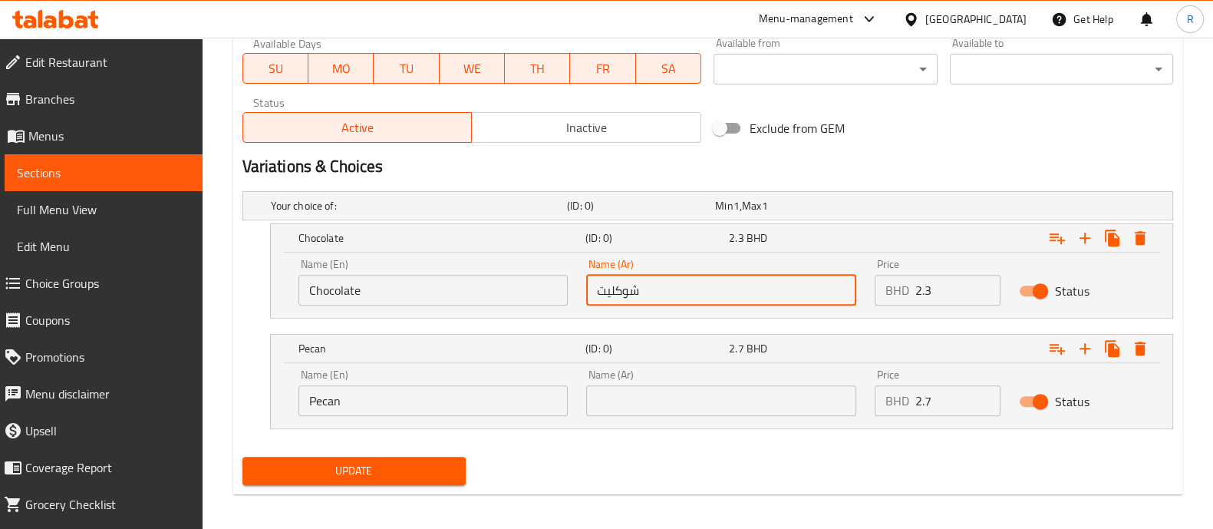
scroll to position [737, 0]
type input "شوكليت"
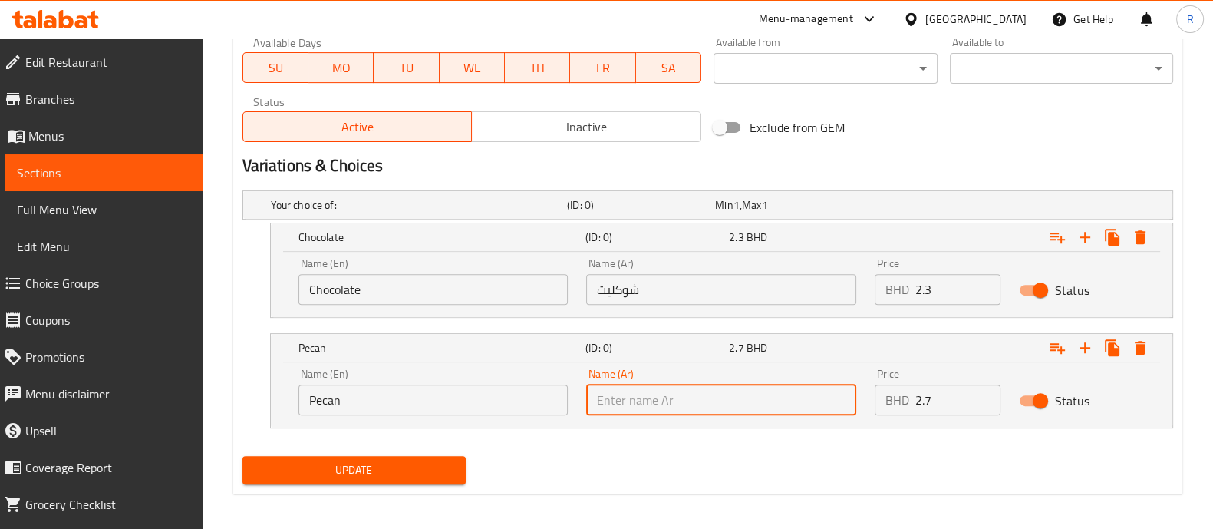
click at [721, 404] on input "text" at bounding box center [721, 399] width 270 height 31
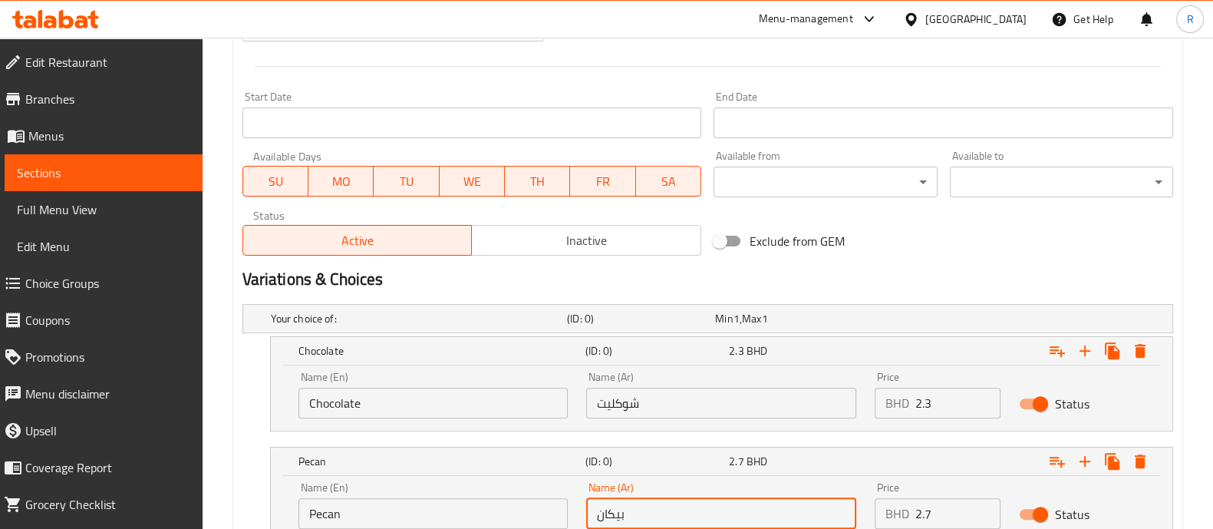
scroll to position [743, 0]
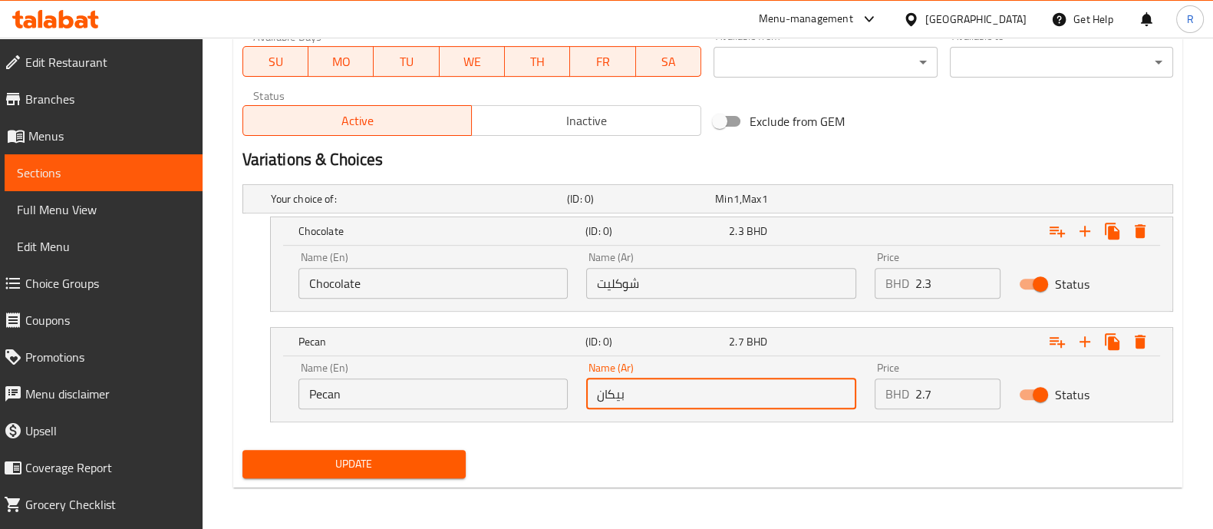
type input "بيكان"
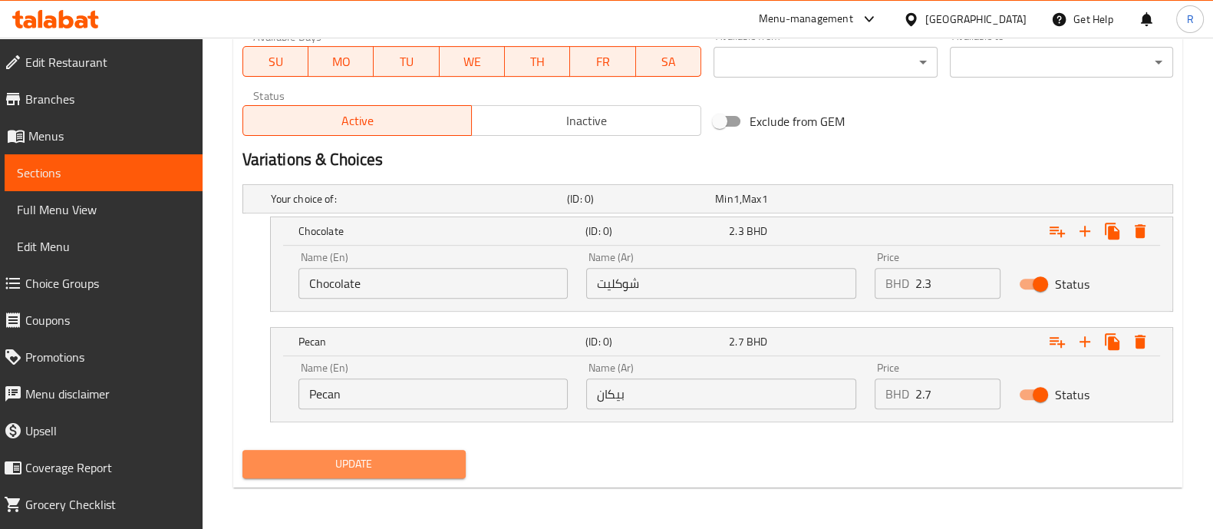
click at [381, 461] on span "Update" at bounding box center [354, 463] width 199 height 19
